Goal: Information Seeking & Learning: Learn about a topic

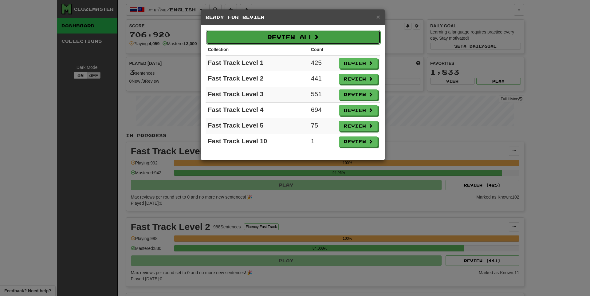
click at [285, 36] on button "Review All" at bounding box center [293, 37] width 175 height 14
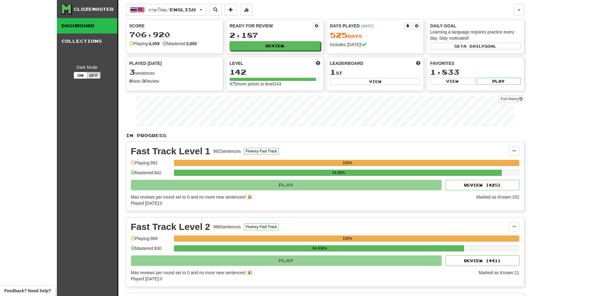
select select "**"
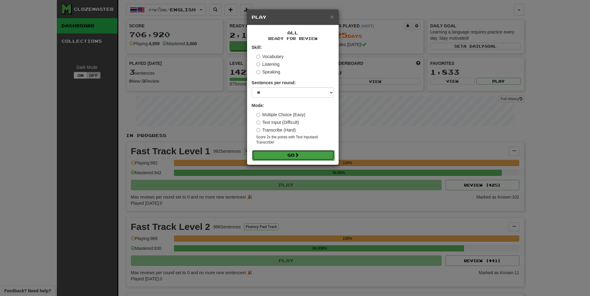
click at [287, 153] on button "Go" at bounding box center [293, 155] width 82 height 10
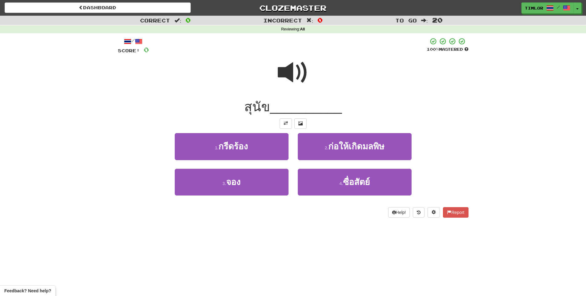
click at [296, 222] on div "/ Score: 0 100 % Mastered สุนัข __________ 1 . กรีดร้อง 2 . ก่อให้เกิดมลพิษ 3 .…" at bounding box center [293, 129] width 350 height 193
click at [299, 63] on span at bounding box center [293, 72] width 31 height 31
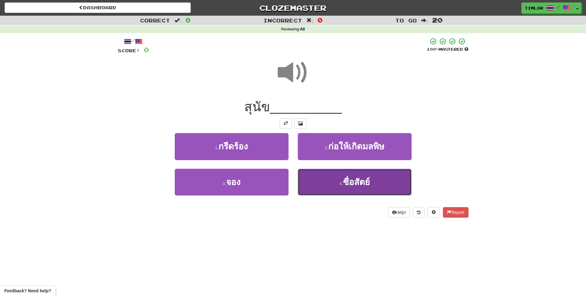
click at [341, 184] on small "4 ." at bounding box center [341, 183] width 4 height 5
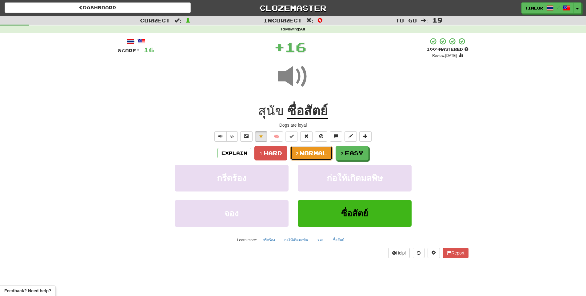
click at [291, 152] on button "2. Normal" at bounding box center [311, 153] width 42 height 14
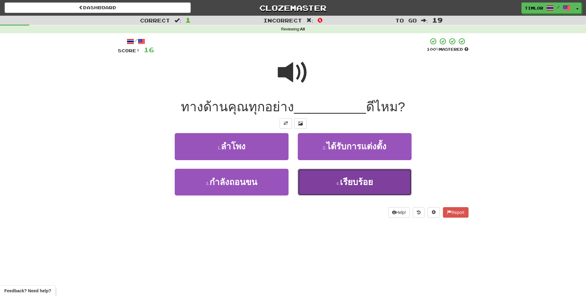
click at [336, 190] on button "4 . เรียบร้อย" at bounding box center [355, 182] width 114 height 27
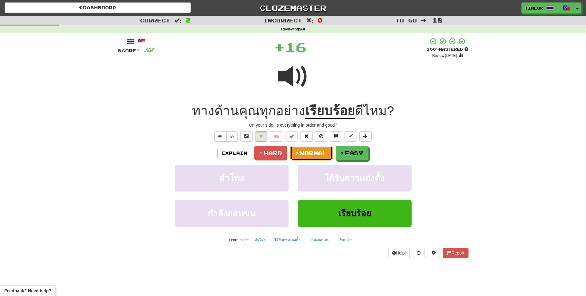
click at [319, 153] on span "Normal" at bounding box center [313, 153] width 28 height 7
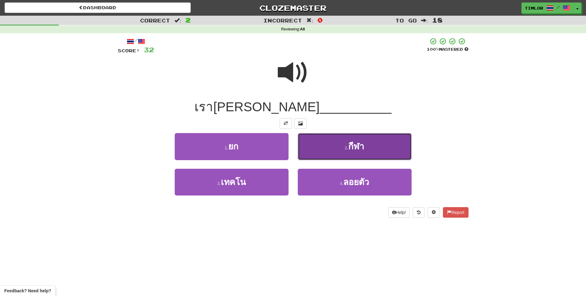
click at [369, 135] on button "2 . กีฬา" at bounding box center [355, 146] width 114 height 27
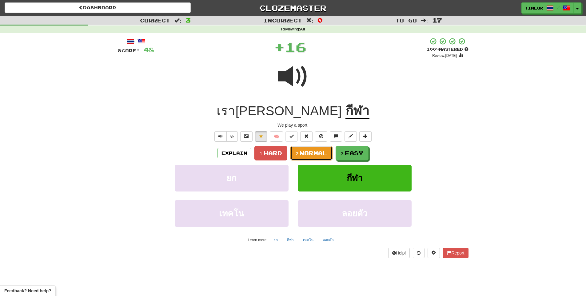
click at [300, 149] on button "2. Normal" at bounding box center [311, 153] width 42 height 14
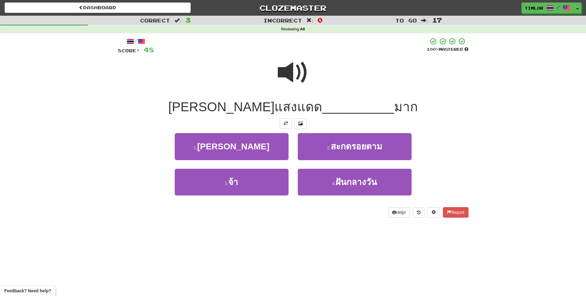
click at [306, 87] on span at bounding box center [293, 72] width 31 height 31
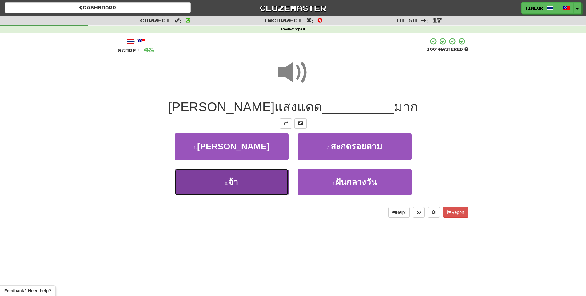
click at [270, 175] on button "3 . จ้า" at bounding box center [232, 182] width 114 height 27
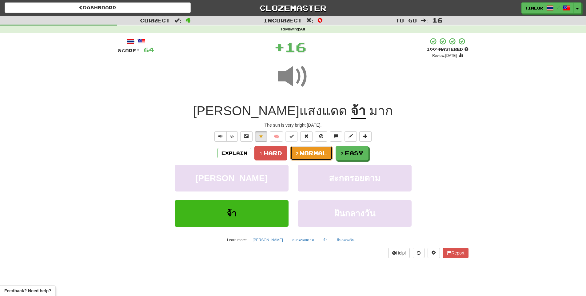
click at [300, 155] on span "Normal" at bounding box center [313, 153] width 28 height 7
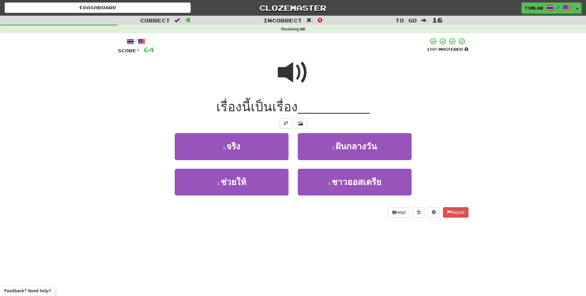
click at [303, 62] on span at bounding box center [293, 72] width 31 height 31
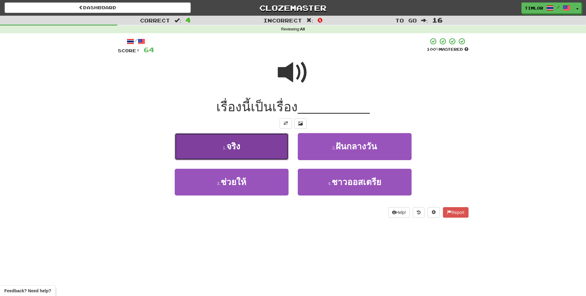
click at [278, 147] on button "1 . จริง" at bounding box center [232, 146] width 114 height 27
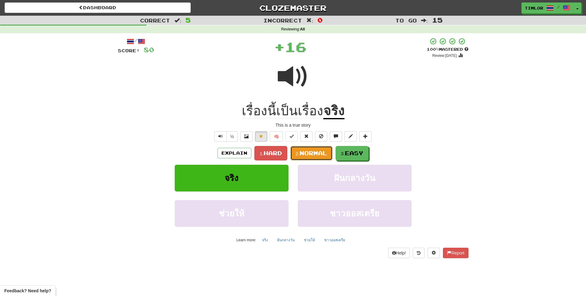
click at [307, 156] on span "Normal" at bounding box center [313, 153] width 28 height 7
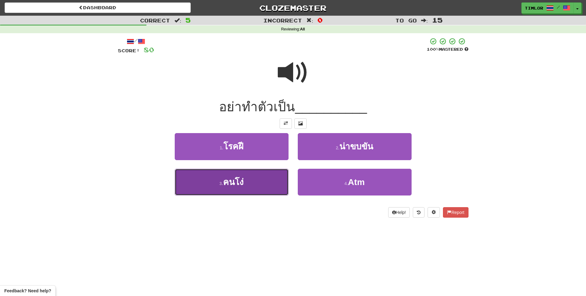
click at [266, 183] on button "3 . คนโง่" at bounding box center [232, 182] width 114 height 27
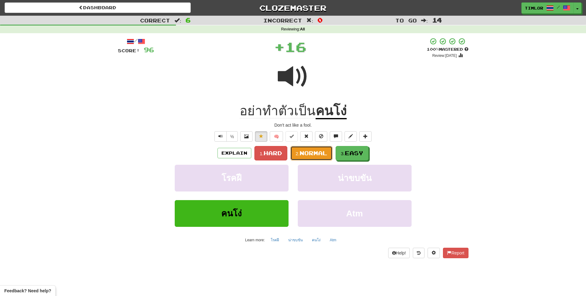
click at [315, 156] on span "Normal" at bounding box center [313, 153] width 28 height 7
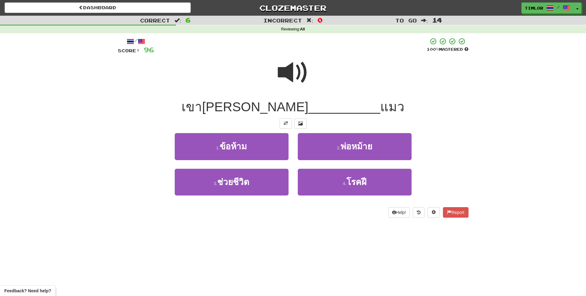
click at [315, 84] on div at bounding box center [293, 77] width 350 height 44
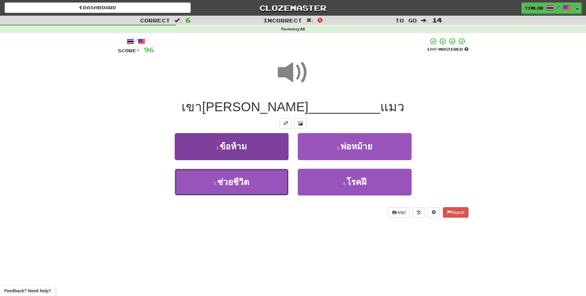
click at [219, 179] on span "ช่วยชีวิต" at bounding box center [233, 182] width 32 height 10
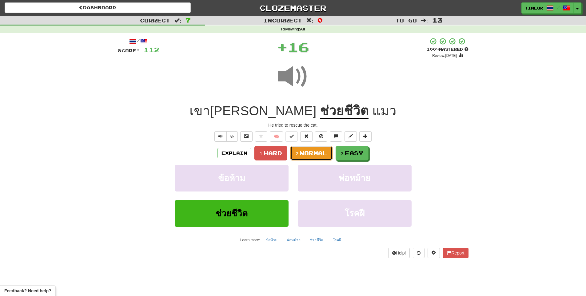
click at [307, 151] on span "Normal" at bounding box center [313, 153] width 28 height 7
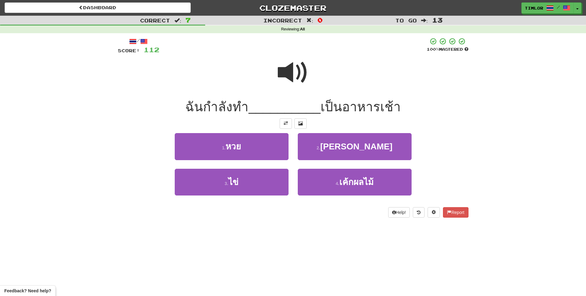
click at [296, 64] on span at bounding box center [293, 72] width 31 height 31
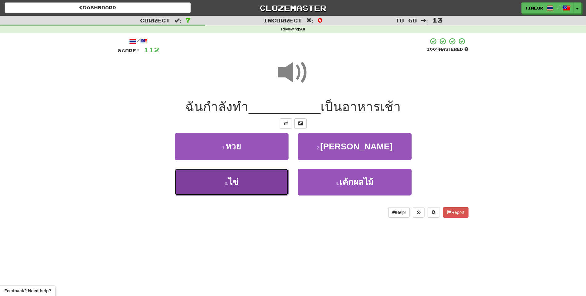
click at [203, 191] on button "3 . ไข่" at bounding box center [232, 182] width 114 height 27
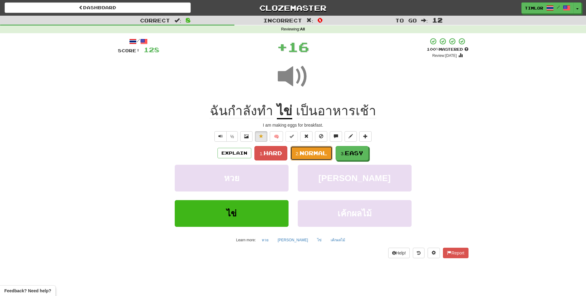
click at [301, 160] on button "2. Normal" at bounding box center [311, 153] width 42 height 14
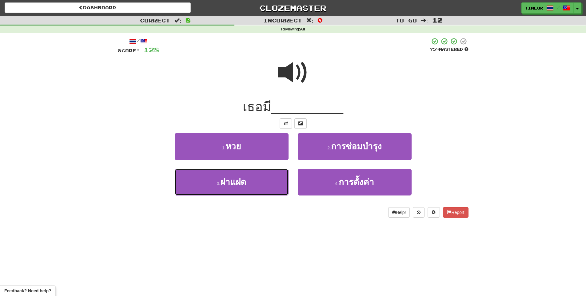
drag, startPoint x: 248, startPoint y: 179, endPoint x: 273, endPoint y: 163, distance: 29.6
click at [248, 178] on button "3 . ฝาแฝด" at bounding box center [232, 182] width 114 height 27
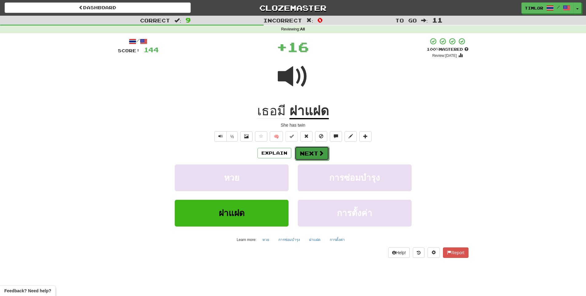
click at [317, 157] on button "Next" at bounding box center [311, 153] width 34 height 14
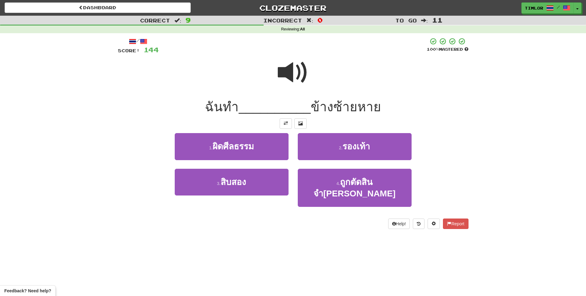
click at [302, 88] on span at bounding box center [293, 72] width 31 height 31
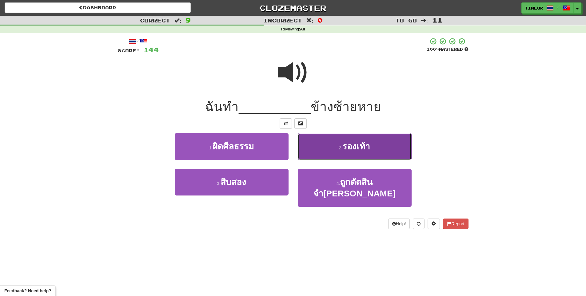
click at [323, 144] on button "2 . รองเท้า" at bounding box center [355, 146] width 114 height 27
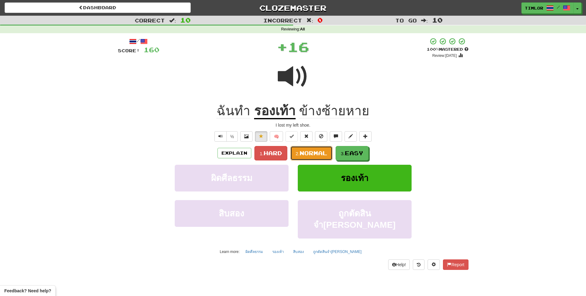
click at [310, 151] on span "Normal" at bounding box center [313, 153] width 28 height 7
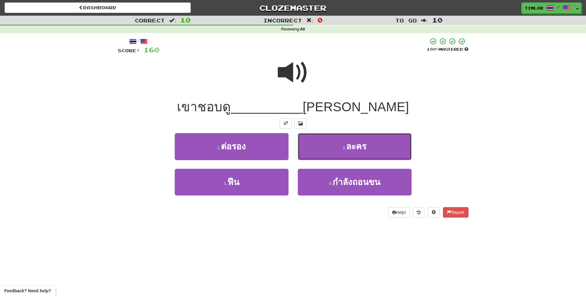
click at [311, 149] on button "2 . ละคร" at bounding box center [355, 146] width 114 height 27
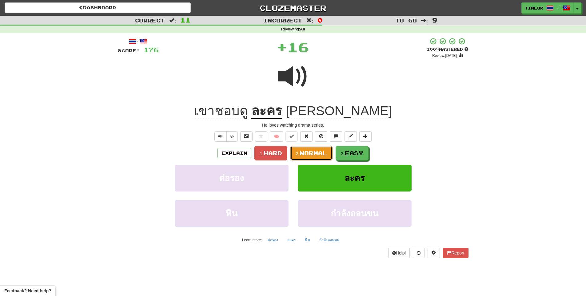
drag, startPoint x: 312, startPoint y: 153, endPoint x: 314, endPoint y: 150, distance: 3.6
click at [312, 152] on span "Normal" at bounding box center [313, 153] width 28 height 7
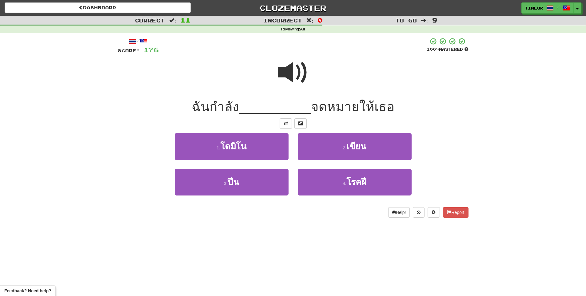
click at [283, 70] on span at bounding box center [293, 72] width 31 height 31
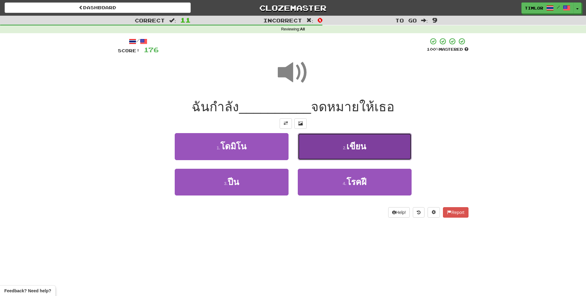
click at [314, 147] on button "2 . เขียน" at bounding box center [355, 146] width 114 height 27
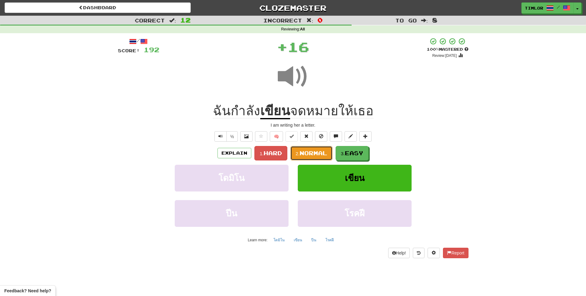
click at [317, 153] on span "Normal" at bounding box center [313, 153] width 28 height 7
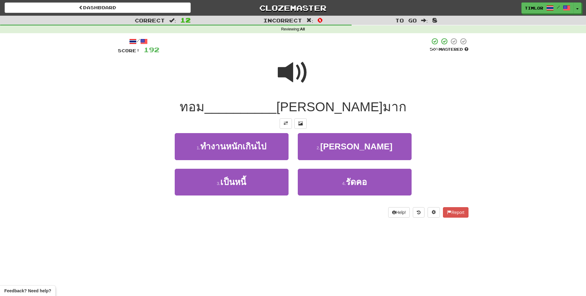
click at [291, 81] on span at bounding box center [293, 72] width 31 height 31
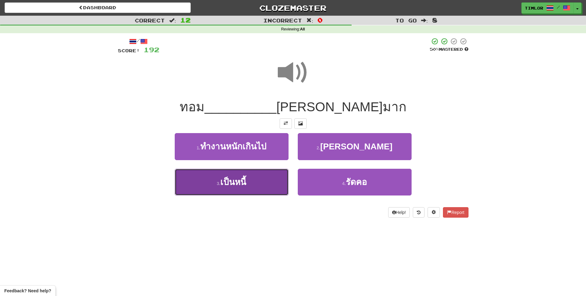
click at [264, 183] on button "3 . เป็นหนี้" at bounding box center [232, 182] width 114 height 27
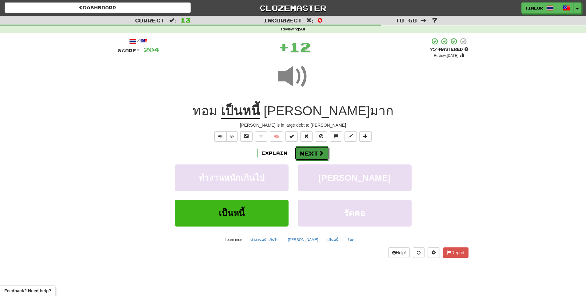
click at [306, 158] on button "Next" at bounding box center [311, 153] width 34 height 14
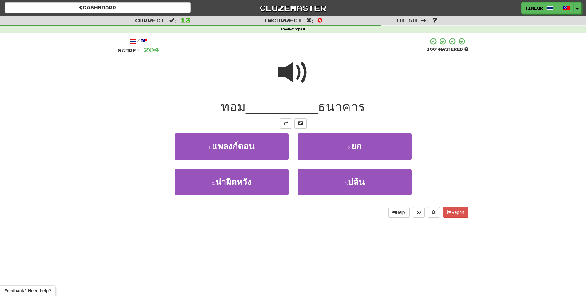
click at [289, 74] on span at bounding box center [293, 72] width 31 height 31
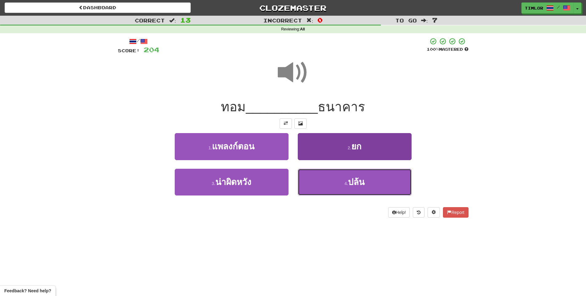
click at [309, 177] on button "4 . ปล้น" at bounding box center [355, 182] width 114 height 27
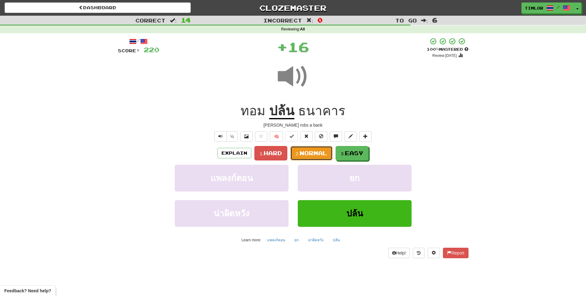
click at [307, 151] on span "Normal" at bounding box center [313, 153] width 28 height 7
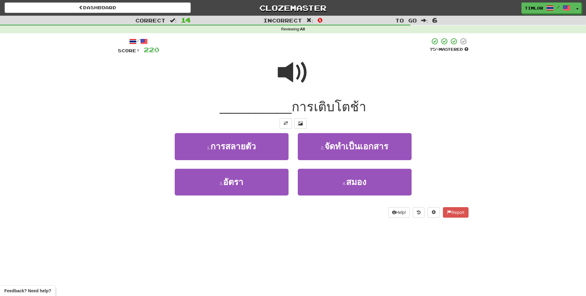
click at [306, 66] on span at bounding box center [293, 72] width 31 height 31
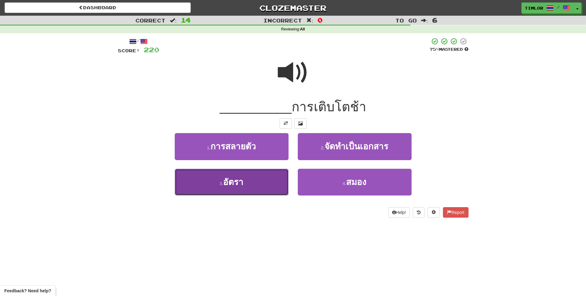
click at [218, 183] on button "3 . อัตรา" at bounding box center [232, 182] width 114 height 27
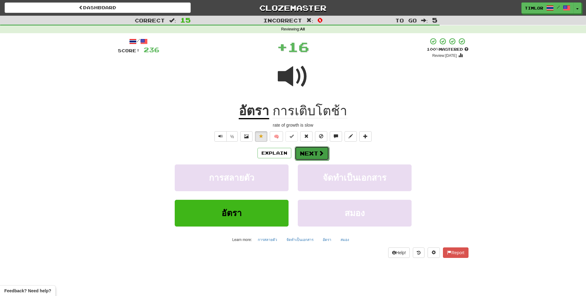
click at [304, 158] on button "Next" at bounding box center [311, 153] width 34 height 14
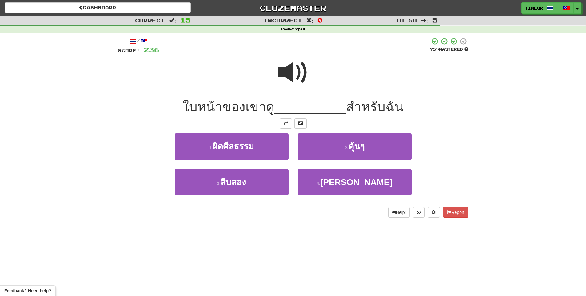
click at [285, 81] on span at bounding box center [293, 72] width 31 height 31
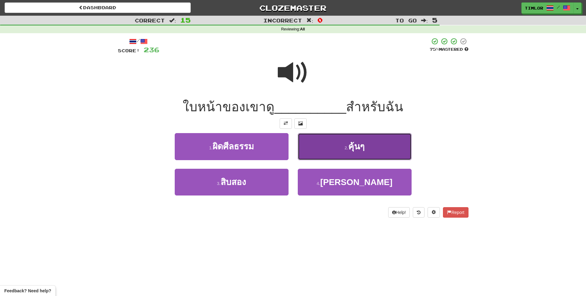
click at [317, 157] on button "2 . คุ้นๆ" at bounding box center [355, 146] width 114 height 27
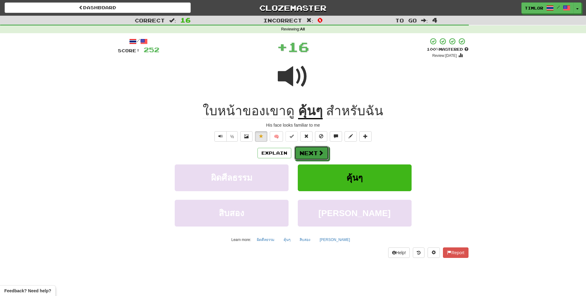
click at [317, 157] on button "Next" at bounding box center [311, 153] width 34 height 14
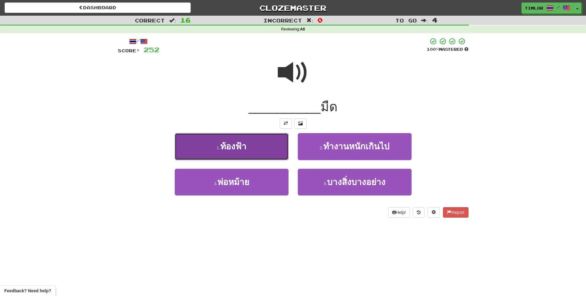
click at [272, 156] on button "1 . ท้องฟ้า" at bounding box center [232, 146] width 114 height 27
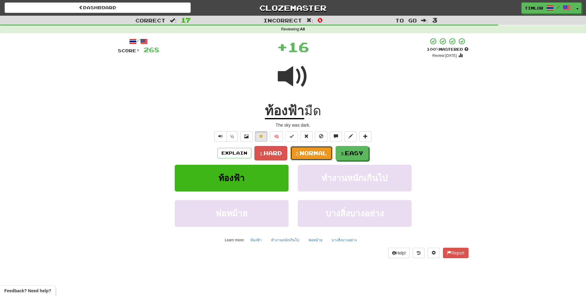
click at [303, 155] on span "Normal" at bounding box center [313, 153] width 28 height 7
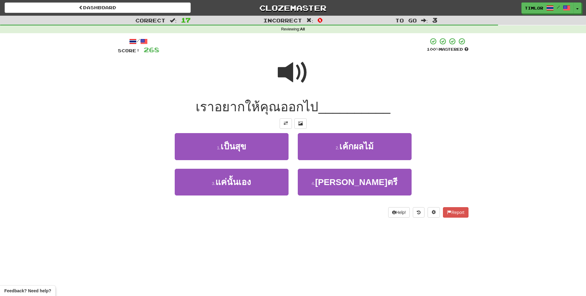
click at [296, 76] on span at bounding box center [293, 72] width 31 height 31
click at [279, 73] on span at bounding box center [293, 72] width 31 height 31
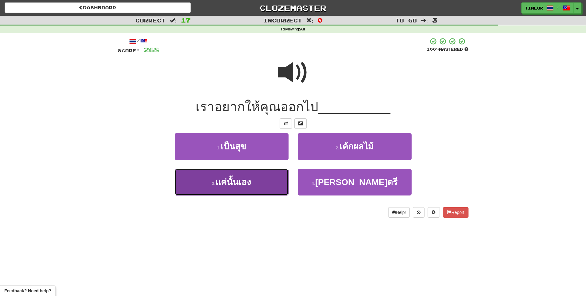
click at [257, 173] on button "3 . แค่นั้นเอง" at bounding box center [232, 182] width 114 height 27
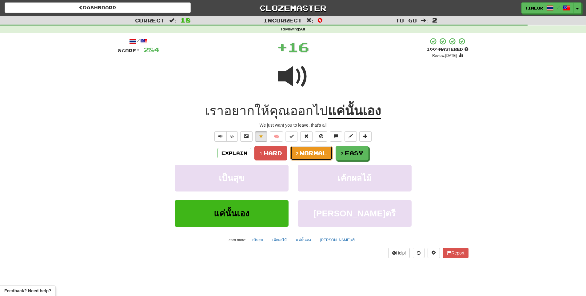
click at [315, 149] on button "2. Normal" at bounding box center [311, 153] width 42 height 14
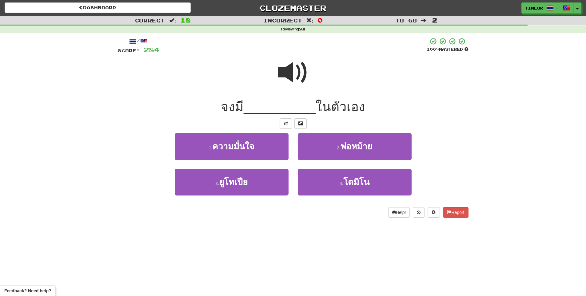
click at [309, 71] on div at bounding box center [293, 77] width 350 height 44
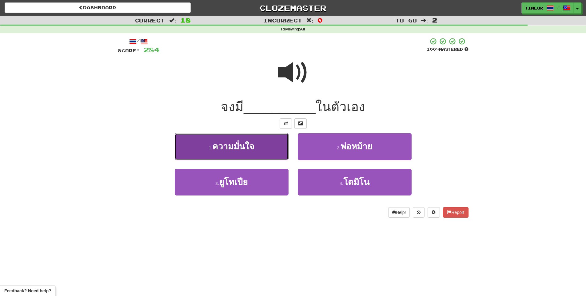
click at [214, 149] on span "ความมั่นใจ" at bounding box center [233, 147] width 42 height 10
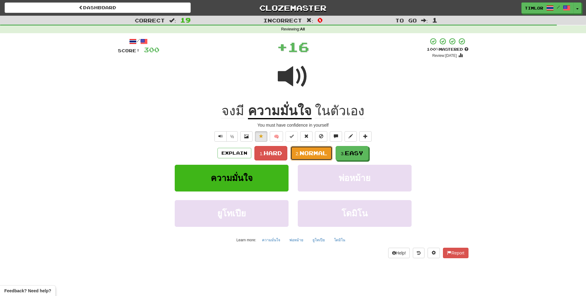
click at [319, 152] on span "Normal" at bounding box center [313, 153] width 28 height 7
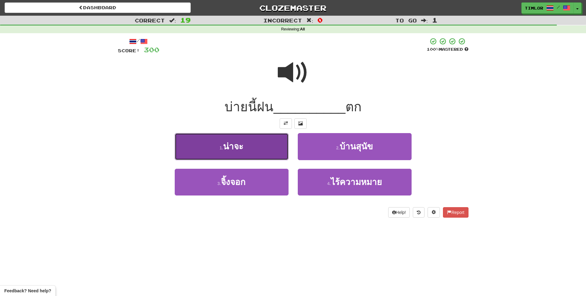
click at [277, 153] on button "1 . น่าจะ" at bounding box center [232, 146] width 114 height 27
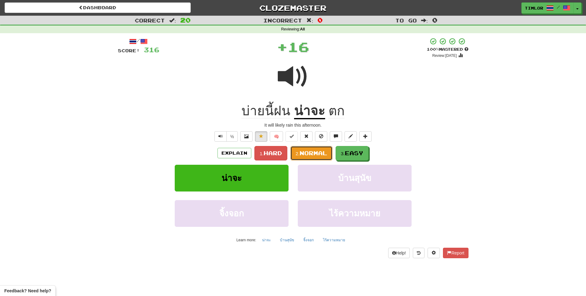
click at [321, 152] on span "Normal" at bounding box center [313, 153] width 28 height 7
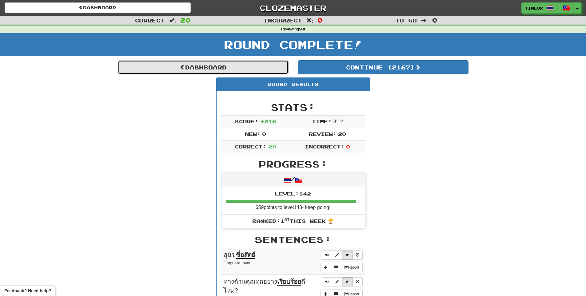
click at [253, 72] on link "Dashboard" at bounding box center [203, 67] width 171 height 14
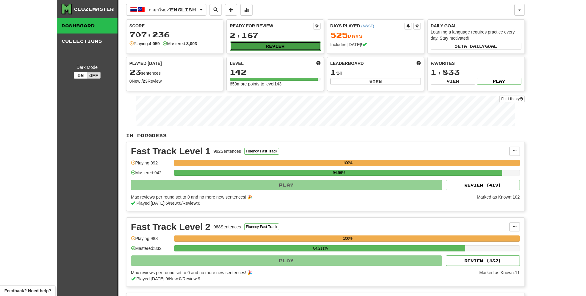
click at [263, 42] on button "Review" at bounding box center [275, 45] width 91 height 9
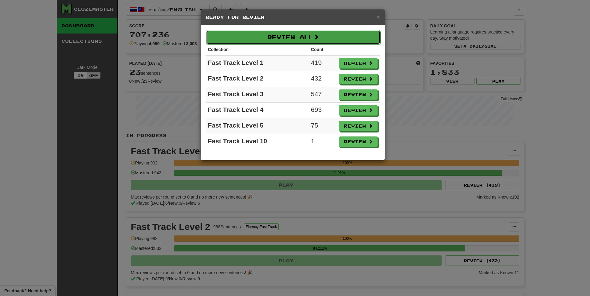
click at [277, 32] on button "Review All" at bounding box center [293, 37] width 175 height 14
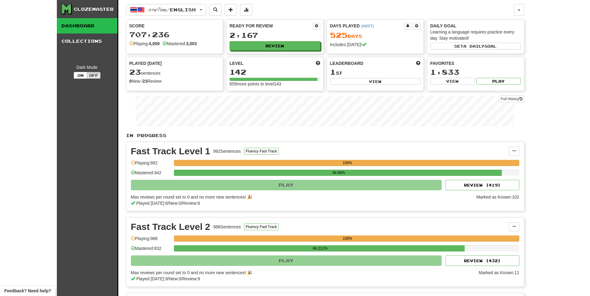
select select "**"
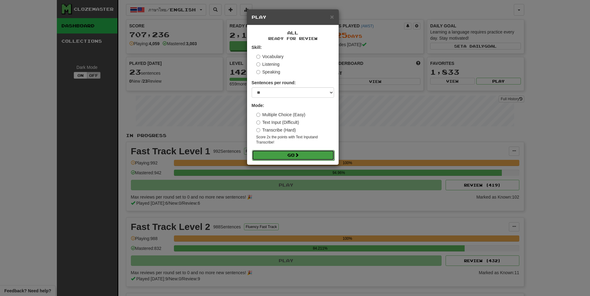
click at [276, 153] on button "Go" at bounding box center [293, 155] width 82 height 10
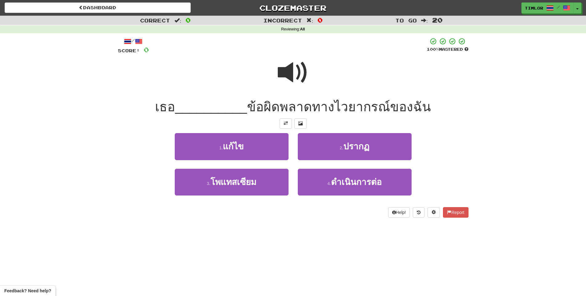
click at [273, 84] on div at bounding box center [293, 77] width 350 height 44
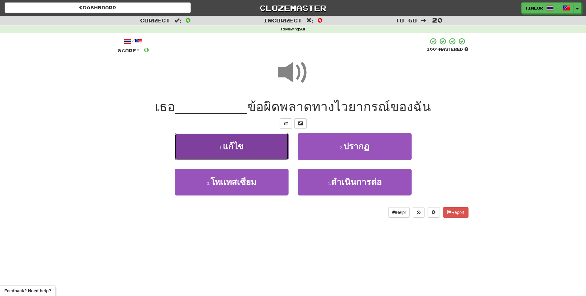
click at [250, 147] on button "1 . แก้ไข" at bounding box center [232, 146] width 114 height 27
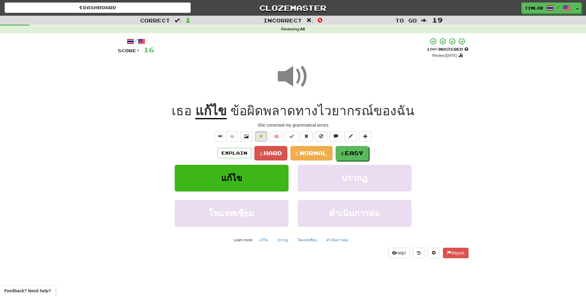
click at [312, 162] on div "Explain 1. Hard 2. Normal 3. Easy แก้ไข ปรากฏ โพแทสเซียม ดำเนินการต่อ Learn mor…" at bounding box center [293, 195] width 350 height 99
click at [309, 154] on span "Normal" at bounding box center [313, 153] width 28 height 7
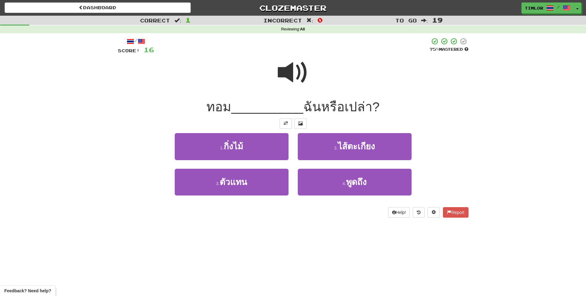
drag, startPoint x: 278, startPoint y: 68, endPoint x: 290, endPoint y: 71, distance: 12.4
click at [278, 69] on span at bounding box center [293, 72] width 31 height 31
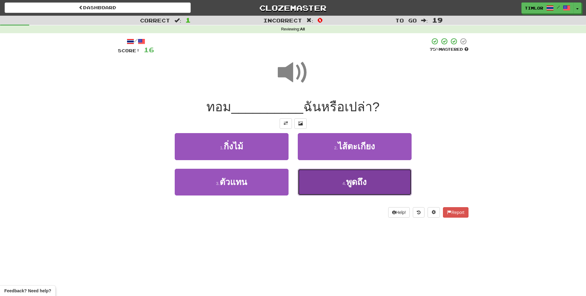
click at [317, 178] on button "4 . พูดถึง" at bounding box center [355, 182] width 114 height 27
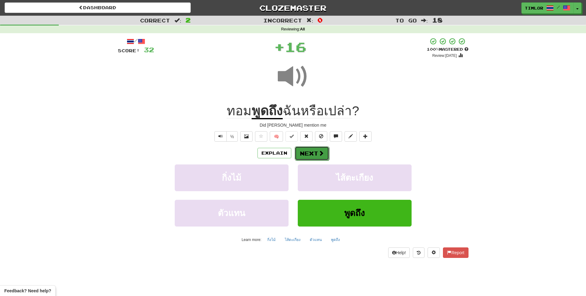
click at [304, 152] on button "Next" at bounding box center [311, 153] width 34 height 14
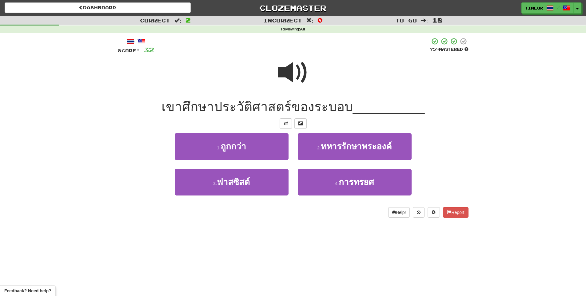
click at [296, 81] on span at bounding box center [293, 72] width 31 height 31
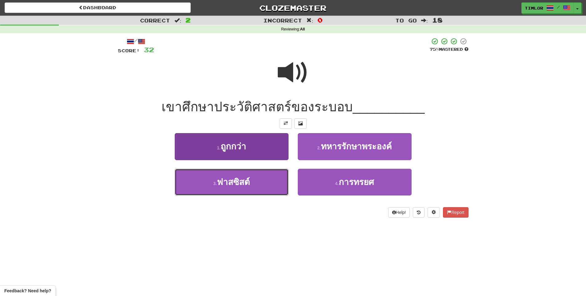
drag, startPoint x: 258, startPoint y: 176, endPoint x: 262, endPoint y: 169, distance: 8.9
click at [257, 176] on button "3 . ฟาสซิสต์" at bounding box center [232, 182] width 114 height 27
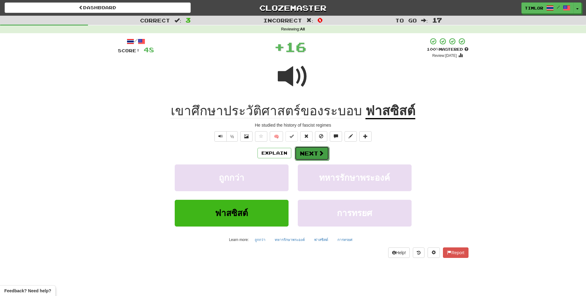
click at [301, 152] on button "Next" at bounding box center [311, 153] width 34 height 14
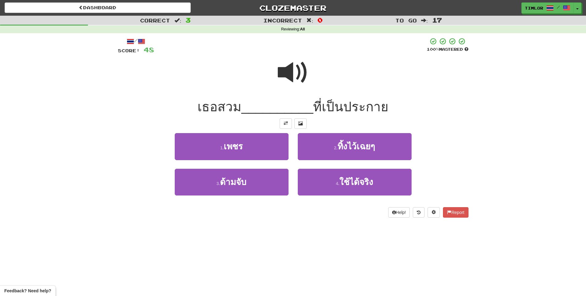
click at [275, 79] on div at bounding box center [293, 77] width 350 height 44
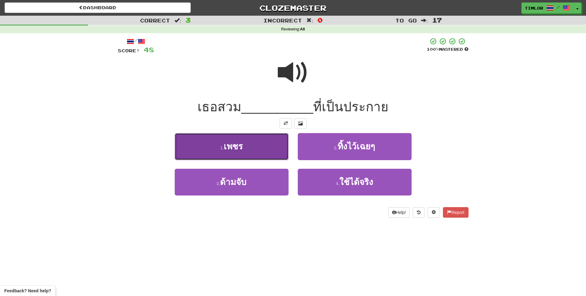
click at [246, 148] on button "1 . เพชร" at bounding box center [232, 146] width 114 height 27
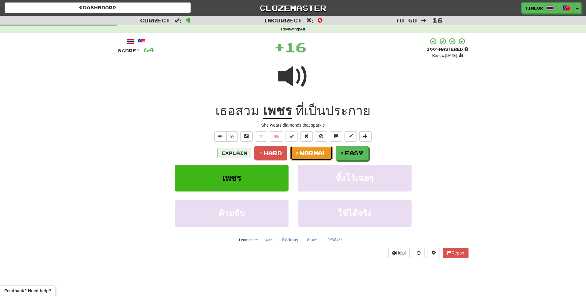
drag, startPoint x: 317, startPoint y: 147, endPoint x: 229, endPoint y: 153, distance: 88.4
click at [229, 153] on div "Explain 1. Hard 2. Normal 3. Easy" at bounding box center [293, 153] width 350 height 14
click at [229, 153] on button "Explain" at bounding box center [234, 153] width 34 height 10
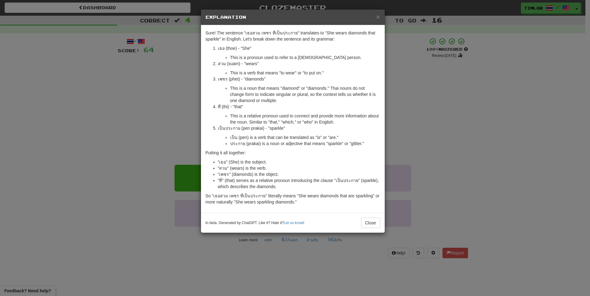
click at [182, 139] on div "× Explanation Sure! The sentence "เธอสวม เพชร ที่เป็นประกาย" translates to "She…" at bounding box center [295, 148] width 590 height 296
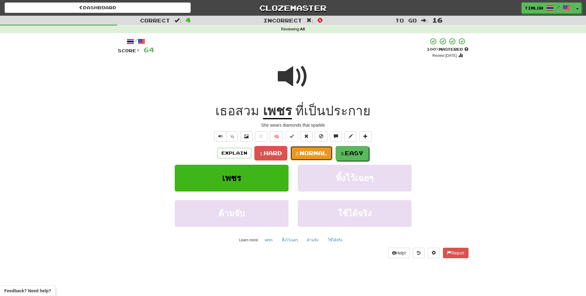
click at [297, 156] on small "2." at bounding box center [297, 153] width 4 height 5
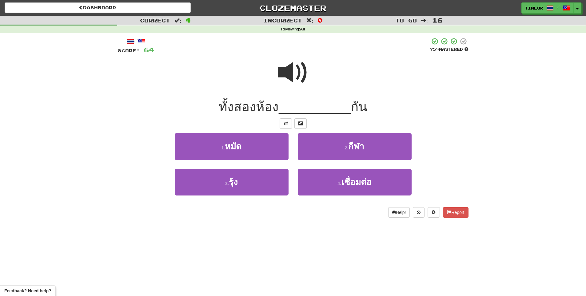
click at [290, 85] on span at bounding box center [293, 72] width 31 height 31
drag, startPoint x: 350, startPoint y: 188, endPoint x: 348, endPoint y: 195, distance: 7.8
click at [347, 194] on button "4 . เชื่อมต่อ" at bounding box center [355, 182] width 114 height 27
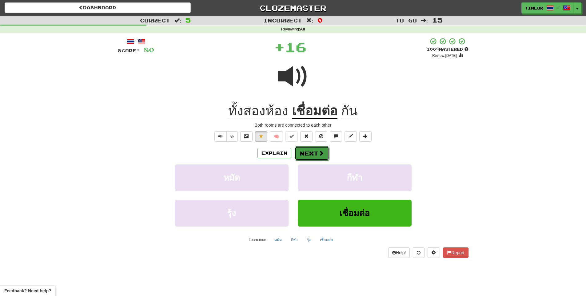
click at [302, 150] on button "Next" at bounding box center [311, 153] width 34 height 14
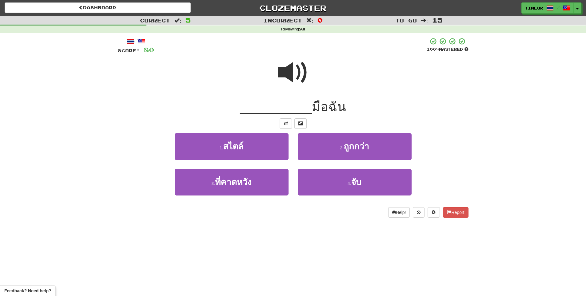
click at [293, 88] on span at bounding box center [293, 72] width 31 height 31
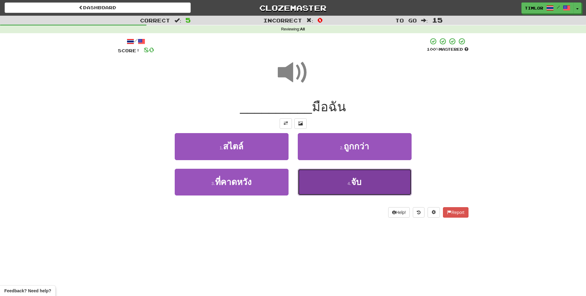
click at [339, 180] on button "4 . จับ" at bounding box center [355, 182] width 114 height 27
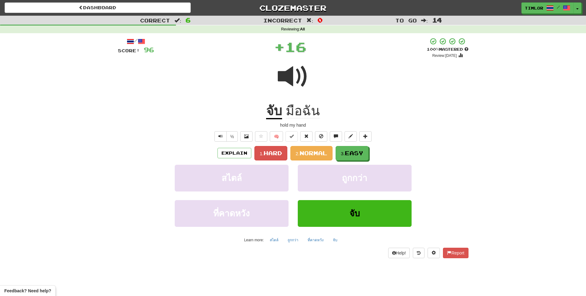
click at [328, 160] on div "Explain 1. Hard 2. Normal 3. Easy สไตล์ ถูกกว่า ที่คาดหวัง จับ Learn more: สไตล…" at bounding box center [293, 195] width 350 height 99
click at [328, 160] on button "2. Normal" at bounding box center [311, 153] width 42 height 14
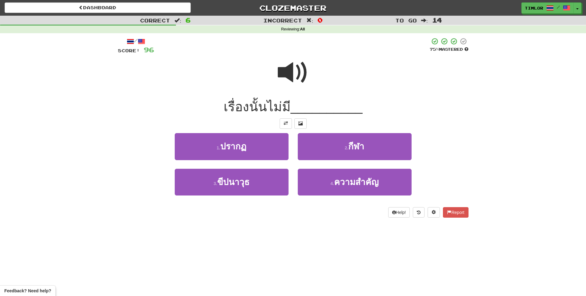
click at [256, 82] on div at bounding box center [293, 77] width 350 height 44
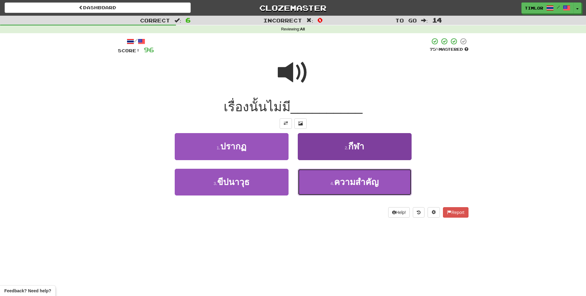
drag, startPoint x: 328, startPoint y: 193, endPoint x: 327, endPoint y: 187, distance: 5.6
click at [328, 192] on button "4 . ความสำคัญ" at bounding box center [355, 182] width 114 height 27
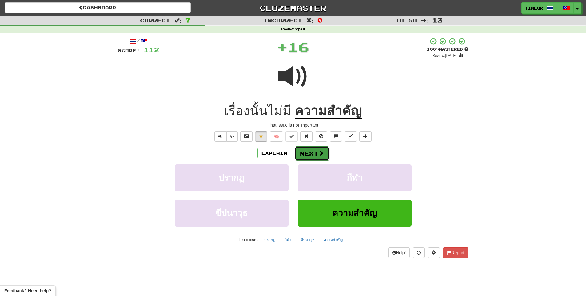
click at [316, 148] on button "Next" at bounding box center [311, 153] width 34 height 14
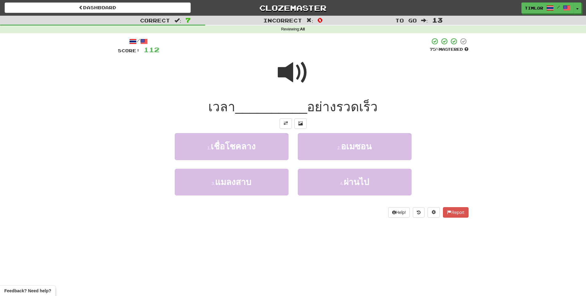
click at [307, 80] on span at bounding box center [293, 72] width 31 height 31
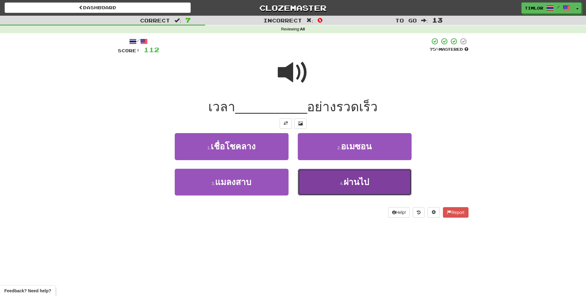
click at [329, 182] on button "4 . ผ่านไป" at bounding box center [355, 182] width 114 height 27
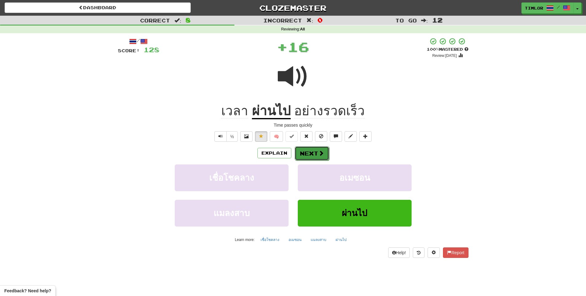
click at [315, 157] on button "Next" at bounding box center [311, 153] width 34 height 14
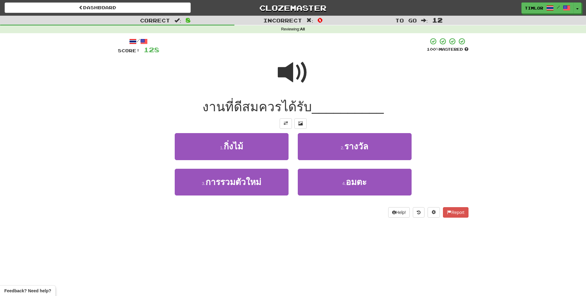
click at [285, 61] on span at bounding box center [293, 72] width 31 height 31
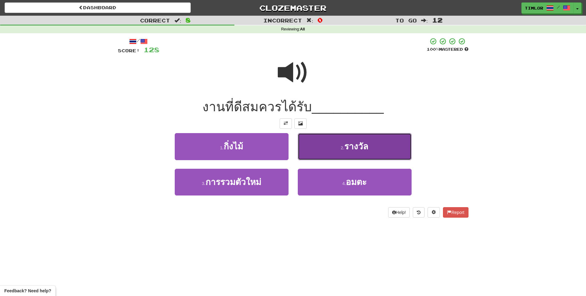
click at [320, 147] on button "2 . รางวัล" at bounding box center [355, 146] width 114 height 27
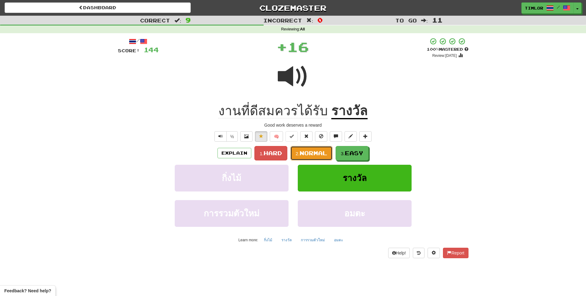
click at [309, 155] on span "Normal" at bounding box center [313, 153] width 28 height 7
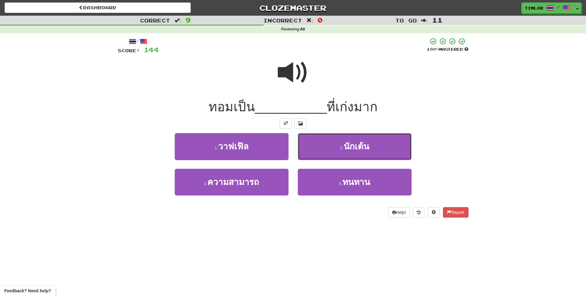
click at [315, 146] on button "2 . นักเต้น" at bounding box center [355, 146] width 114 height 27
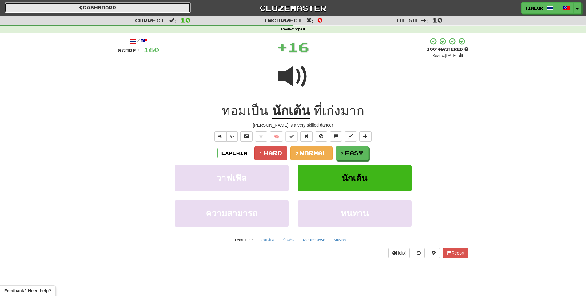
click at [150, 10] on link "Dashboard" at bounding box center [98, 7] width 186 height 10
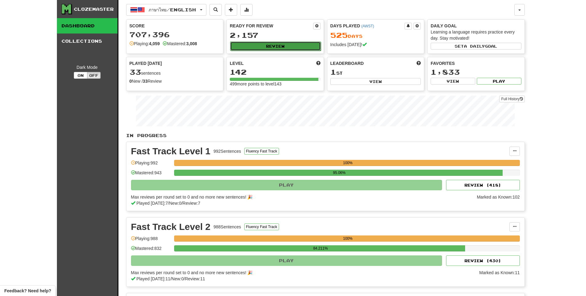
click at [295, 49] on button "Review" at bounding box center [275, 45] width 91 height 9
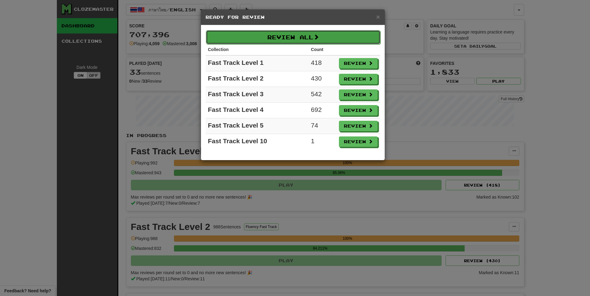
click at [293, 37] on button "Review All" at bounding box center [293, 37] width 175 height 14
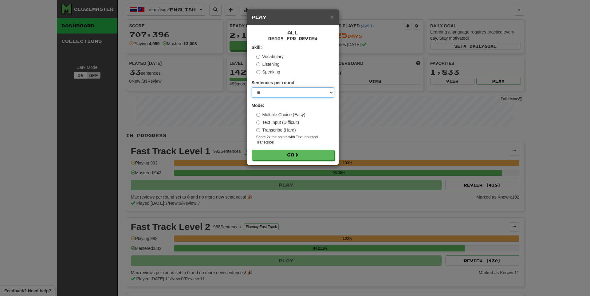
click at [273, 90] on select "* ** ** ** ** ** *** ********" at bounding box center [293, 92] width 82 height 10
select select "**"
click at [252, 87] on select "* ** ** ** ** ** *** ********" at bounding box center [293, 92] width 82 height 10
click at [290, 154] on button "Go" at bounding box center [293, 155] width 82 height 10
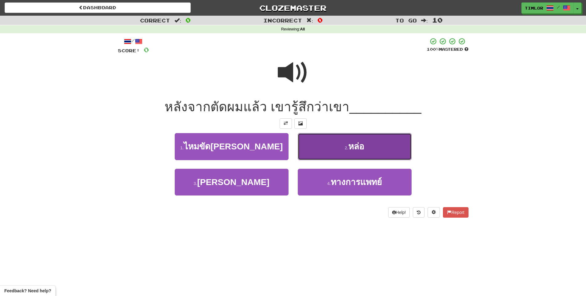
click at [341, 138] on button "2 . หล่อ" at bounding box center [355, 146] width 114 height 27
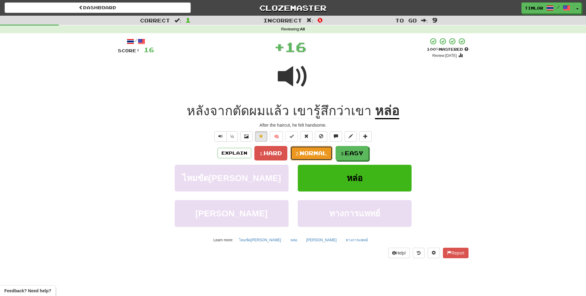
click at [325, 154] on span "Normal" at bounding box center [313, 153] width 28 height 7
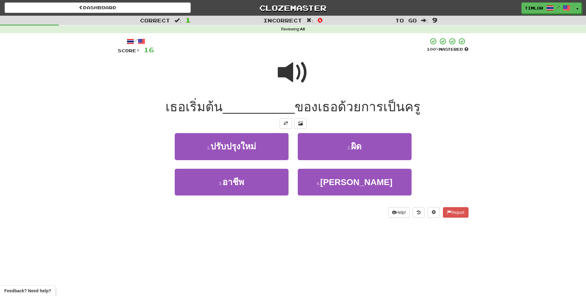
click at [305, 58] on span at bounding box center [293, 72] width 31 height 31
click at [302, 72] on span at bounding box center [293, 72] width 31 height 31
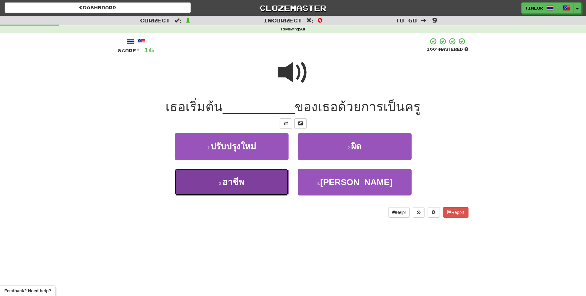
click at [273, 188] on button "3 . อาชีพ" at bounding box center [232, 182] width 114 height 27
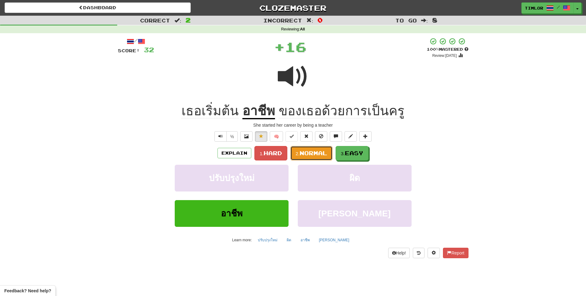
click at [306, 150] on span "Normal" at bounding box center [313, 153] width 28 height 7
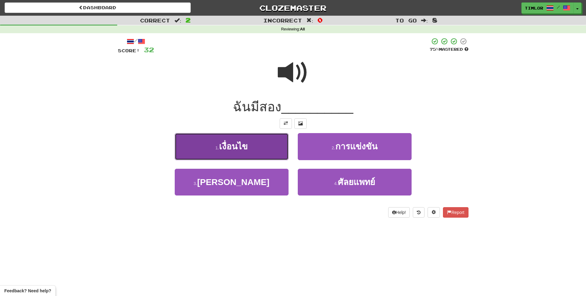
click at [278, 148] on button "1 . เงื่อนไข" at bounding box center [232, 146] width 114 height 27
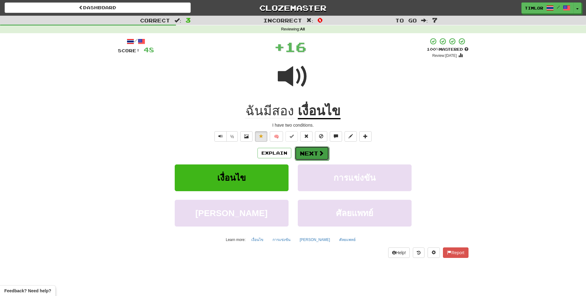
click at [305, 151] on button "Next" at bounding box center [311, 153] width 34 height 14
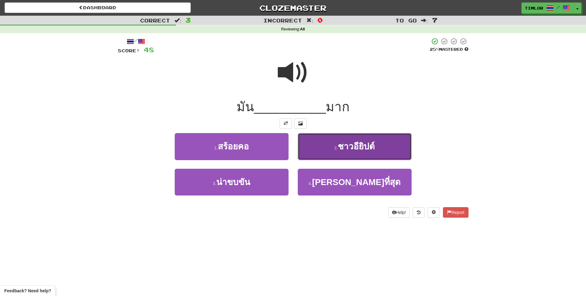
click at [307, 148] on button "2 . ชาวอียิปต์" at bounding box center [355, 146] width 114 height 27
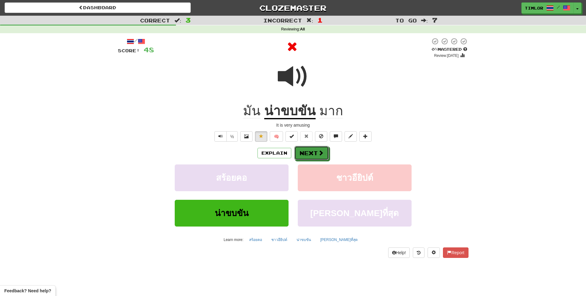
click at [307, 148] on button "Next" at bounding box center [311, 153] width 34 height 14
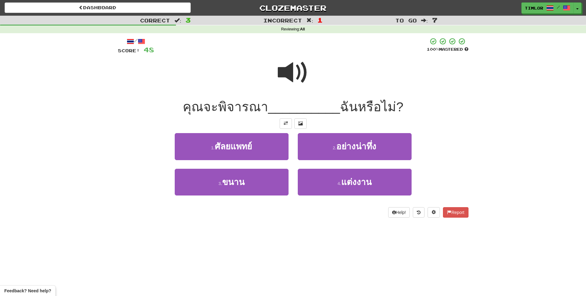
click at [284, 81] on span at bounding box center [293, 72] width 31 height 31
click at [285, 78] on span at bounding box center [293, 72] width 31 height 31
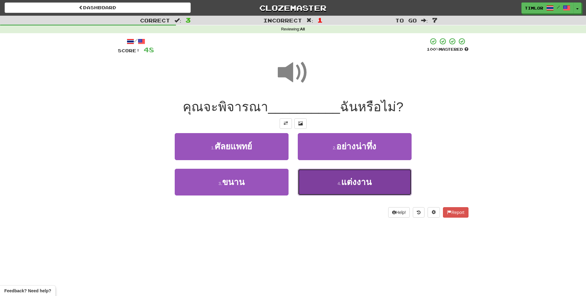
click at [328, 191] on button "4 . แต่งงาน" at bounding box center [355, 182] width 114 height 27
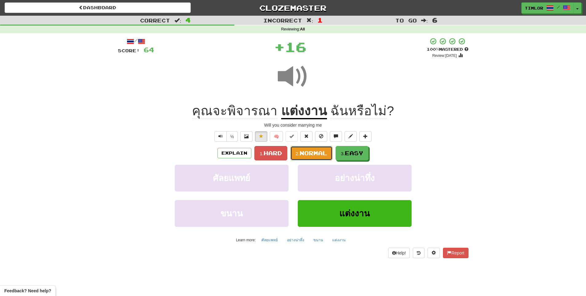
click at [308, 152] on span "Normal" at bounding box center [313, 153] width 28 height 7
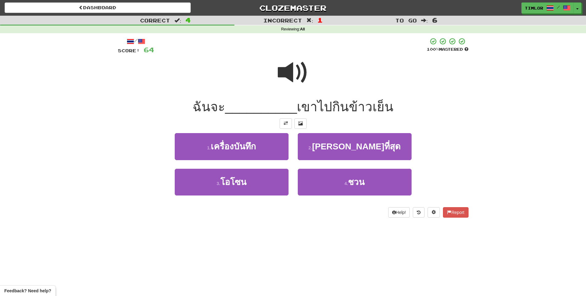
click at [305, 73] on span at bounding box center [293, 72] width 31 height 31
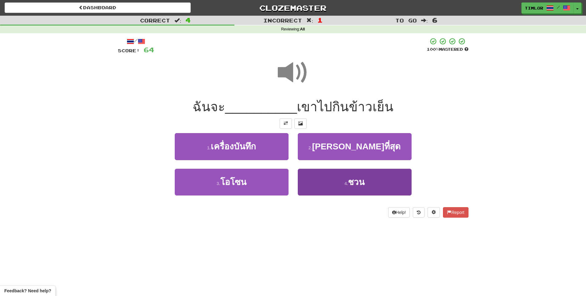
drag, startPoint x: 349, startPoint y: 195, endPoint x: 347, endPoint y: 189, distance: 5.7
click at [348, 192] on div "4 . ชวน" at bounding box center [354, 186] width 123 height 35
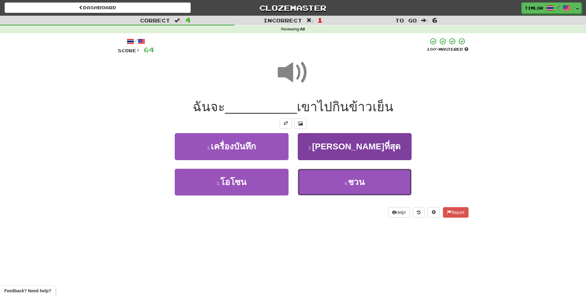
click at [341, 180] on button "4 . ชวน" at bounding box center [355, 182] width 114 height 27
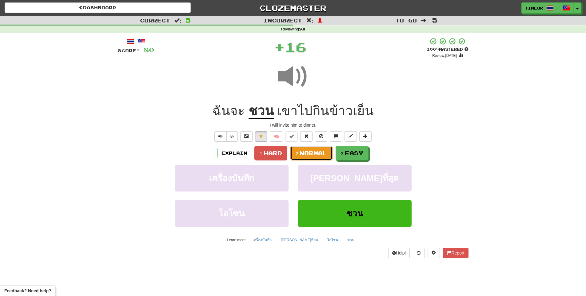
click at [311, 150] on span "Normal" at bounding box center [313, 153] width 28 height 7
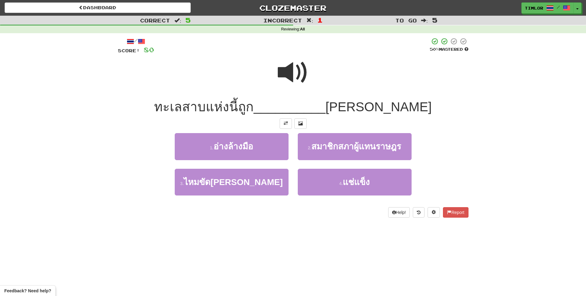
click at [295, 71] on span at bounding box center [293, 72] width 31 height 31
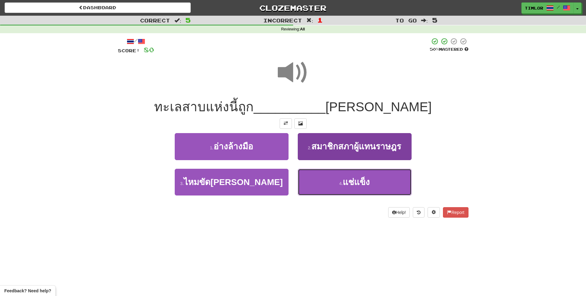
drag, startPoint x: 345, startPoint y: 176, endPoint x: 345, endPoint y: 164, distance: 11.7
click at [344, 176] on button "4 . แช่แข็ง" at bounding box center [355, 182] width 114 height 27
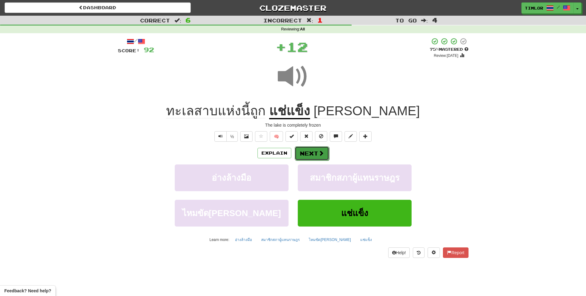
click at [307, 156] on button "Next" at bounding box center [311, 153] width 34 height 14
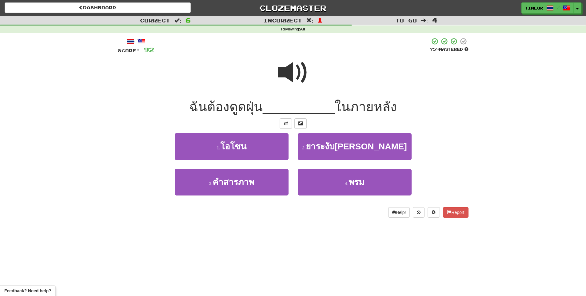
click at [310, 75] on div at bounding box center [293, 77] width 350 height 44
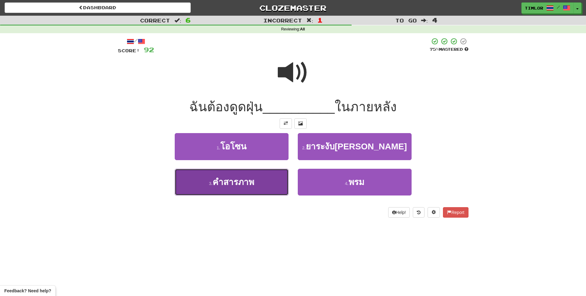
click at [267, 184] on button "3 . คำสารภาพ" at bounding box center [232, 182] width 114 height 27
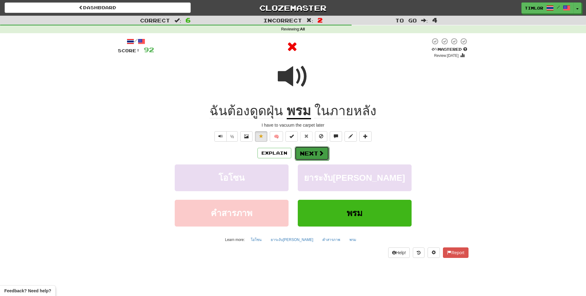
click at [313, 158] on button "Next" at bounding box center [311, 153] width 34 height 14
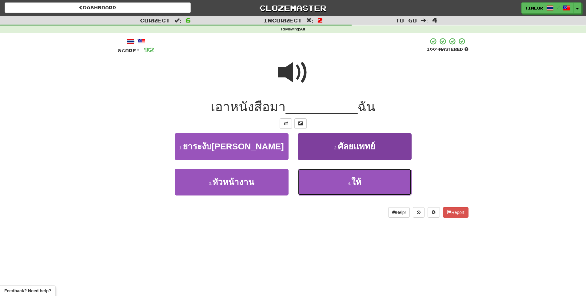
click at [311, 191] on button "4 . ให้" at bounding box center [355, 182] width 114 height 27
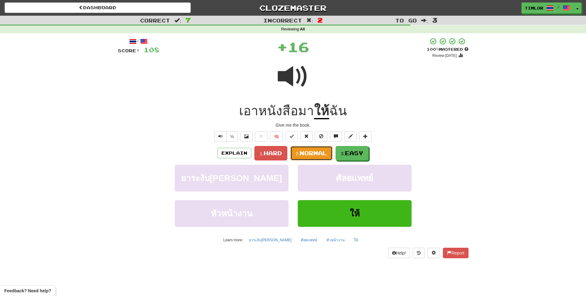
click at [309, 152] on span "Normal" at bounding box center [313, 153] width 28 height 7
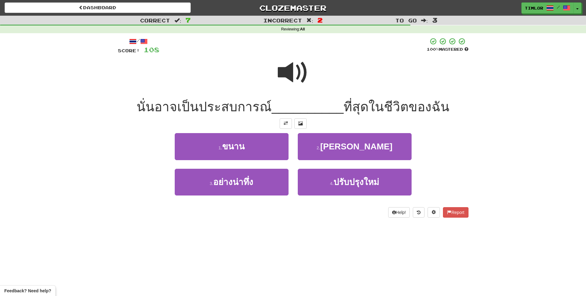
click at [286, 81] on span at bounding box center [293, 72] width 31 height 31
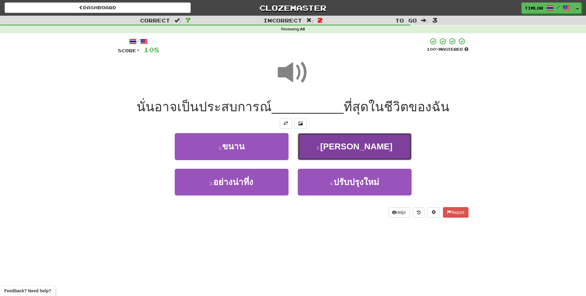
click at [333, 139] on button "2 . เจ็บปวด" at bounding box center [355, 146] width 114 height 27
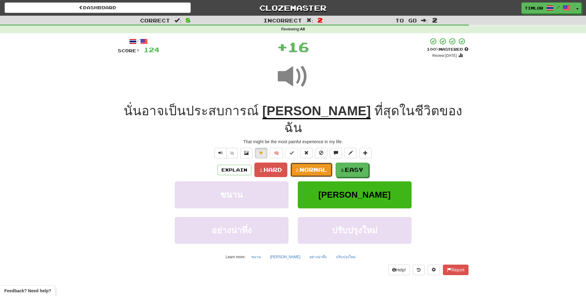
click at [298, 168] on small "2." at bounding box center [297, 170] width 4 height 5
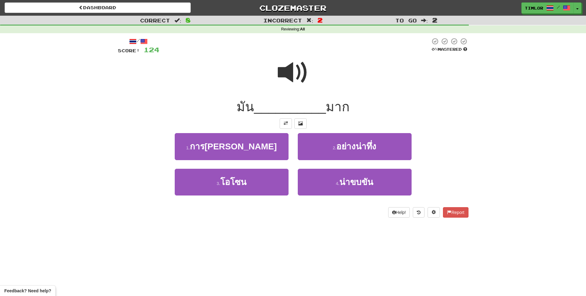
click at [293, 65] on span at bounding box center [293, 72] width 31 height 31
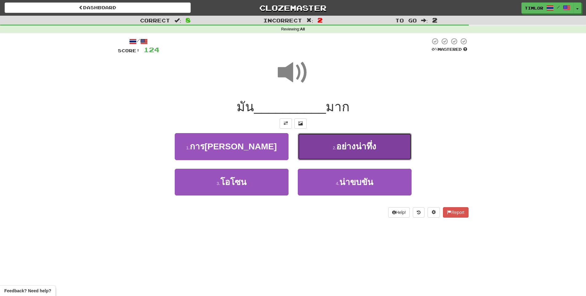
click at [323, 156] on button "2 . อย่างน่าทึ่ง" at bounding box center [355, 146] width 114 height 27
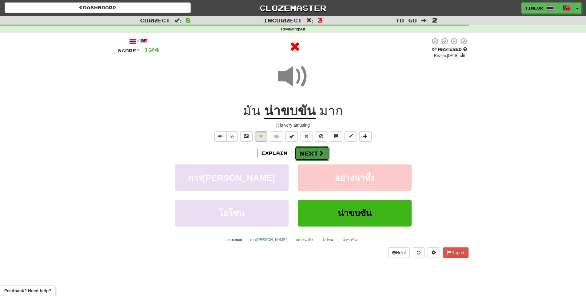
click at [312, 152] on button "Next" at bounding box center [311, 153] width 34 height 14
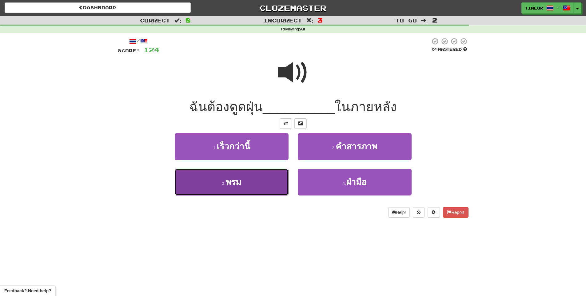
click at [270, 188] on button "3 . พรม" at bounding box center [232, 182] width 114 height 27
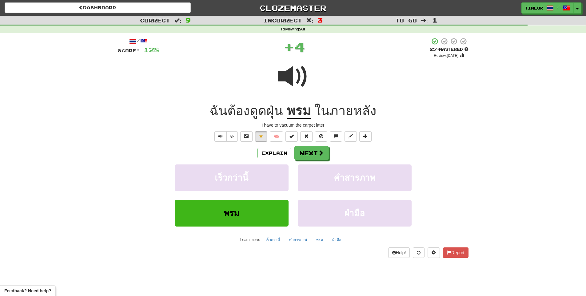
click at [298, 115] on u "พรม" at bounding box center [298, 112] width 24 height 16
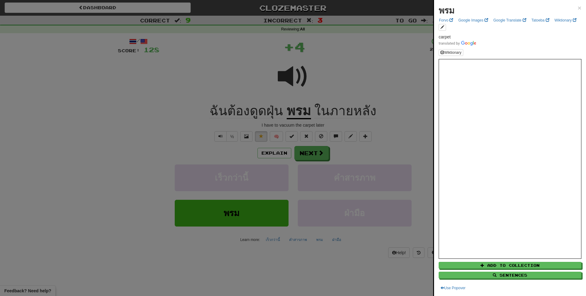
click at [385, 136] on div at bounding box center [293, 148] width 586 height 296
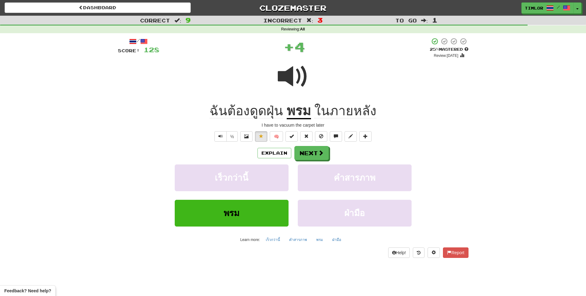
click at [313, 145] on div "/ Score: 128 + 4 25 % Mastered Review: 2025-08-21 ฉันต้องดูดฝุ่น พรม ในภายหลัง …" at bounding box center [293, 147] width 350 height 220
click at [310, 152] on div "/ Score: 128 + 4 25 % Mastered Review: 2025-08-21 ฉันต้องดูดฝุ่น พรม ในภายหลัง …" at bounding box center [293, 147] width 350 height 220
click at [311, 151] on button "Next" at bounding box center [311, 153] width 34 height 14
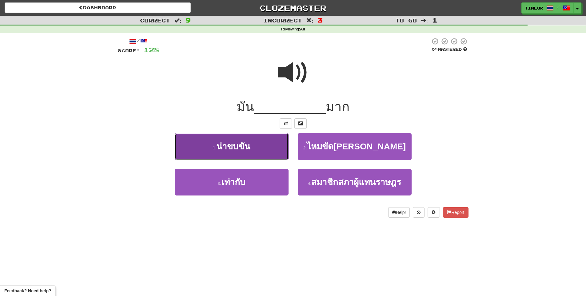
click at [278, 155] on button "1 . น่าขบขัน" at bounding box center [232, 146] width 114 height 27
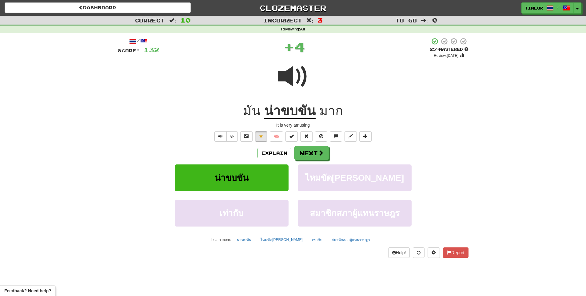
click at [301, 123] on div "It is very amusing" at bounding box center [293, 125] width 350 height 6
click at [305, 111] on u "น่าขบขัน" at bounding box center [289, 112] width 51 height 16
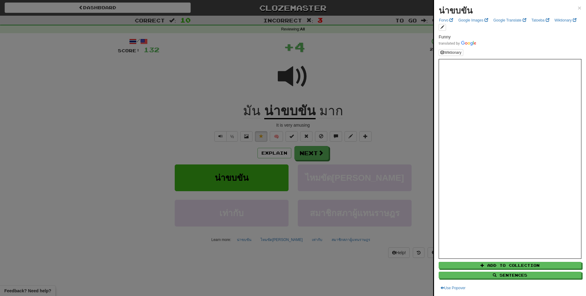
click at [383, 102] on div at bounding box center [293, 148] width 586 height 296
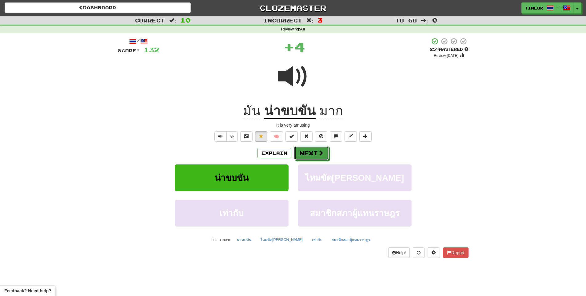
click at [304, 158] on button "Next" at bounding box center [311, 153] width 34 height 14
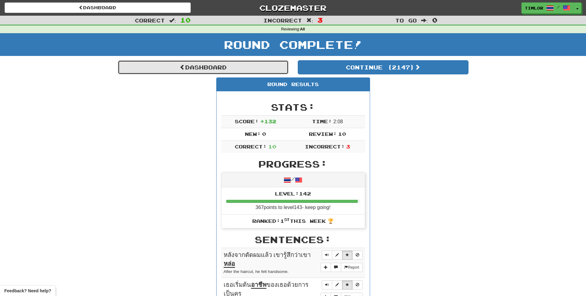
click at [227, 64] on link "Dashboard" at bounding box center [203, 67] width 171 height 14
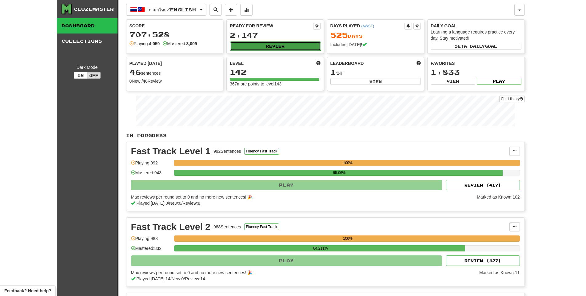
click at [286, 47] on button "Review" at bounding box center [275, 45] width 91 height 9
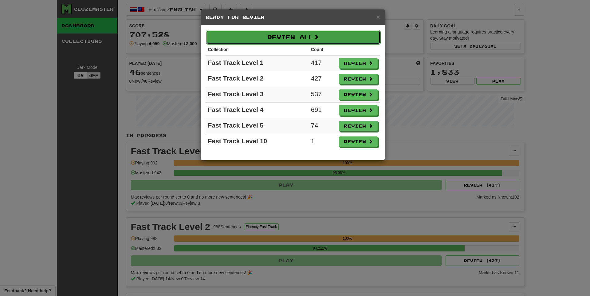
click at [273, 31] on button "Review All" at bounding box center [293, 37] width 175 height 14
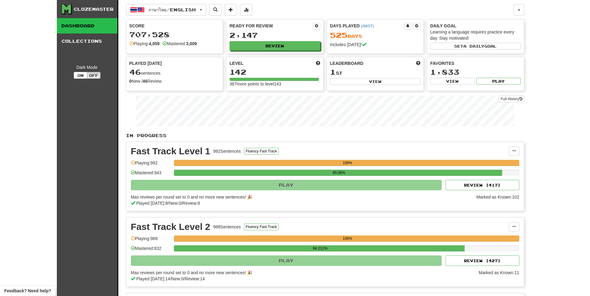
select select "**"
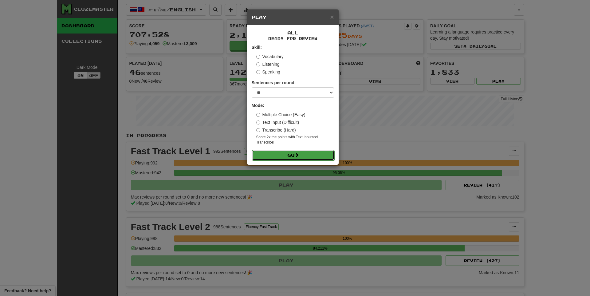
click at [278, 156] on button "Go" at bounding box center [293, 155] width 82 height 10
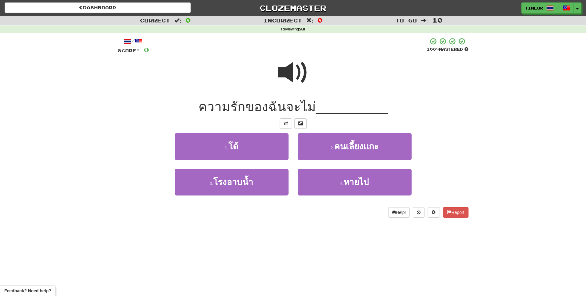
click at [274, 79] on div at bounding box center [293, 77] width 350 height 44
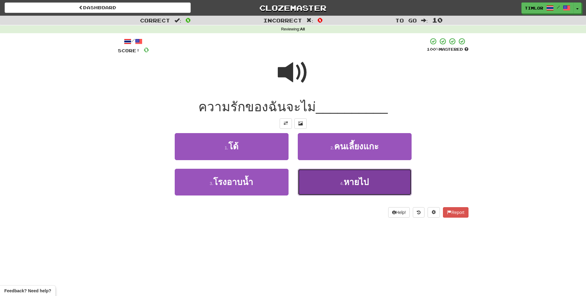
click at [344, 174] on button "4 . หายไป" at bounding box center [355, 182] width 114 height 27
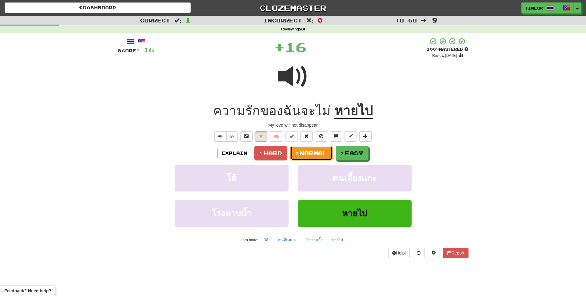
click at [329, 155] on button "2. Normal" at bounding box center [311, 153] width 42 height 14
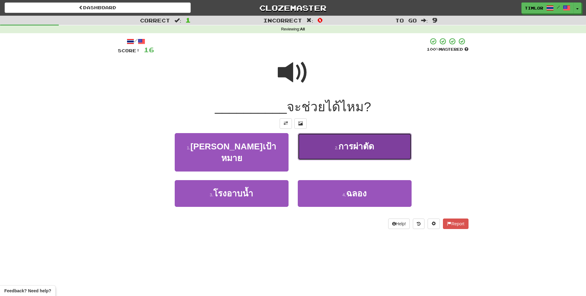
click at [331, 159] on button "2 . การผ่าตัด" at bounding box center [355, 146] width 114 height 27
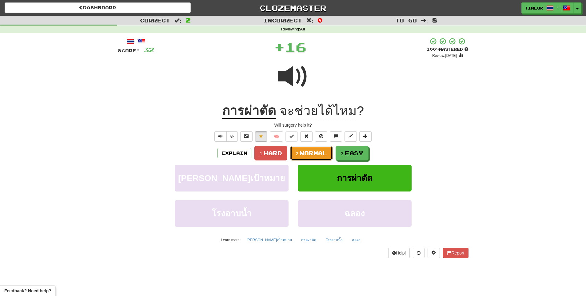
click at [331, 159] on button "2. Normal" at bounding box center [311, 153] width 42 height 14
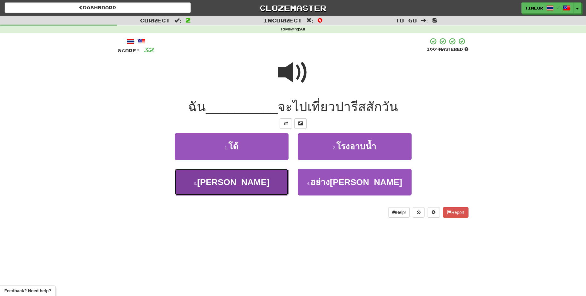
click at [264, 183] on button "3 . ปรารถนา" at bounding box center [232, 182] width 114 height 27
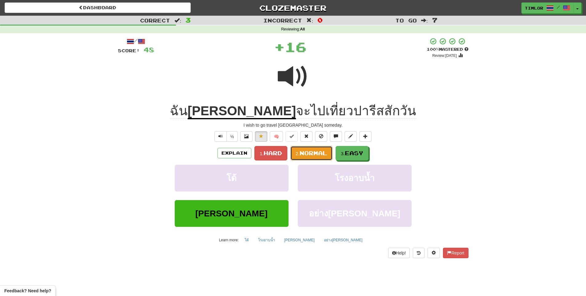
click at [309, 152] on span "Normal" at bounding box center [313, 153] width 28 height 7
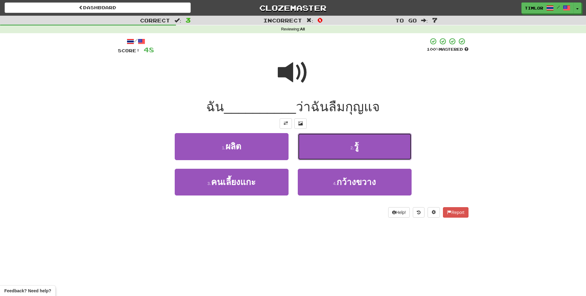
click at [309, 152] on button "2 . รู้" at bounding box center [355, 146] width 114 height 27
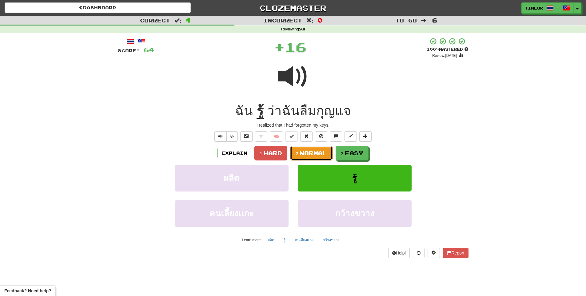
click at [309, 152] on span "Normal" at bounding box center [313, 153] width 28 height 7
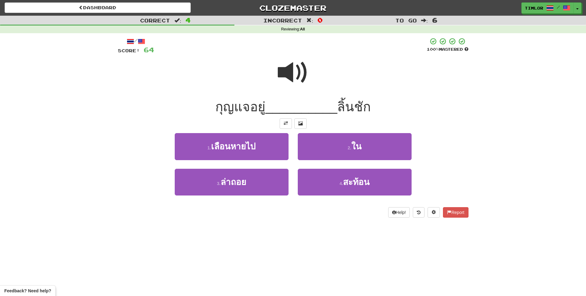
click at [308, 88] on span at bounding box center [293, 72] width 31 height 31
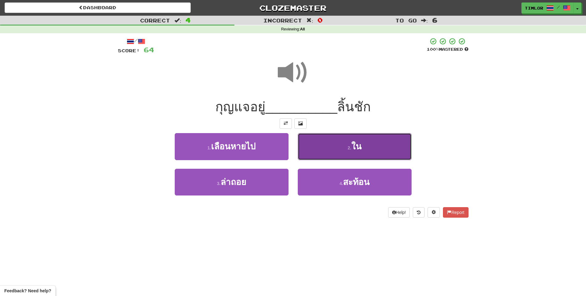
click at [327, 145] on button "2 . ใน" at bounding box center [355, 146] width 114 height 27
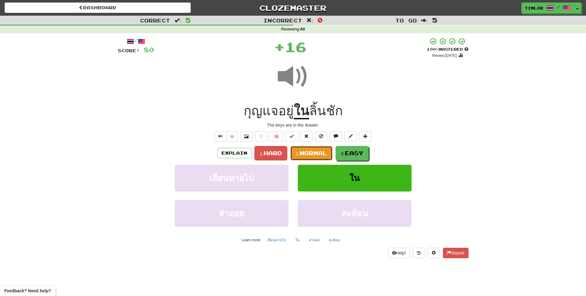
click at [311, 150] on span "Normal" at bounding box center [313, 153] width 28 height 7
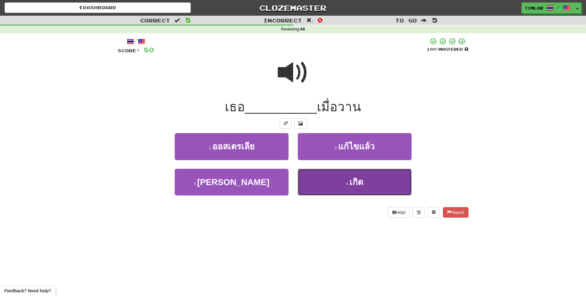
click at [324, 183] on button "4 . เกิด" at bounding box center [355, 182] width 114 height 27
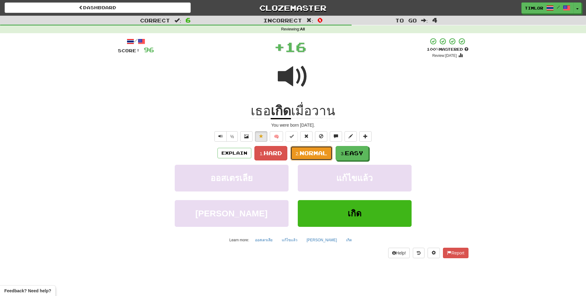
click at [317, 159] on button "2. Normal" at bounding box center [311, 153] width 42 height 14
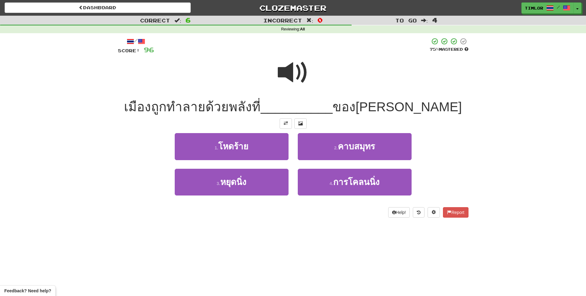
click at [305, 99] on div "เมืองถูกทำลายด้วยพลังที่ __________ ของธรรมชาติ" at bounding box center [293, 107] width 350 height 17
click at [299, 62] on span at bounding box center [293, 72] width 31 height 31
click at [306, 62] on span at bounding box center [293, 72] width 31 height 31
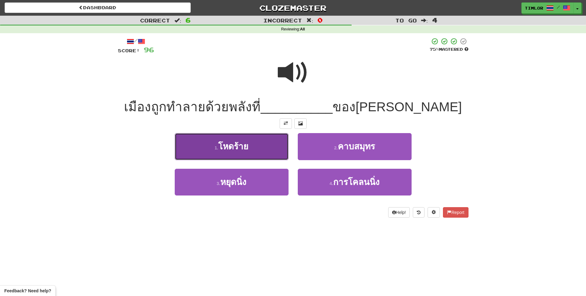
click at [276, 139] on button "1 . โหดร้าย" at bounding box center [232, 146] width 114 height 27
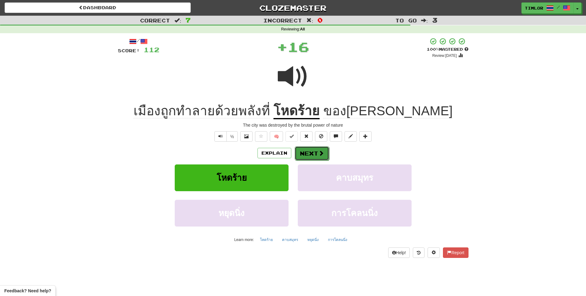
click at [304, 152] on button "Next" at bounding box center [311, 153] width 34 height 14
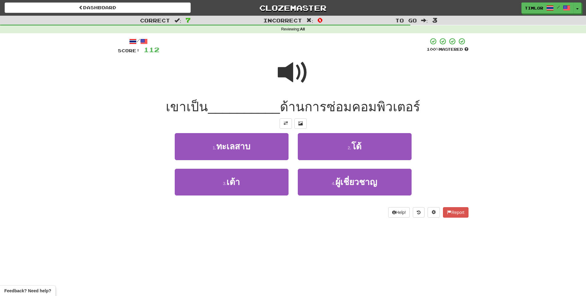
click at [287, 73] on span at bounding box center [293, 72] width 31 height 31
click at [299, 72] on span at bounding box center [293, 72] width 31 height 31
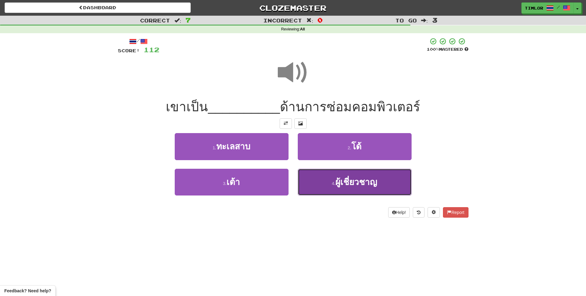
click at [316, 175] on button "4 . ผู้เชี่ยวชาญ" at bounding box center [355, 182] width 114 height 27
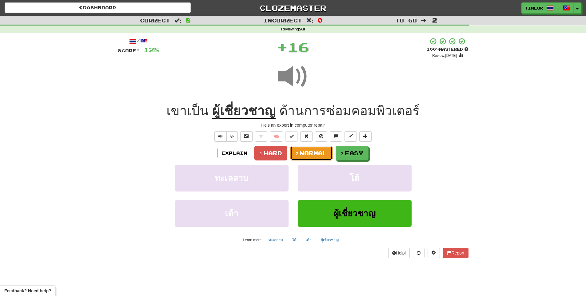
click at [311, 159] on button "2. Normal" at bounding box center [311, 153] width 42 height 14
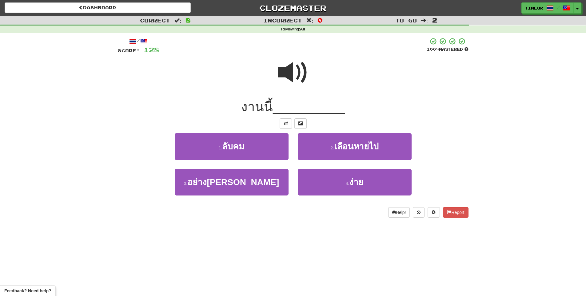
click at [287, 84] on span at bounding box center [293, 72] width 31 height 31
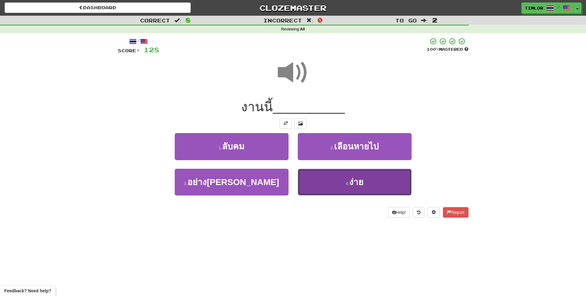
click at [318, 182] on button "4 . ง่าย" at bounding box center [355, 182] width 114 height 27
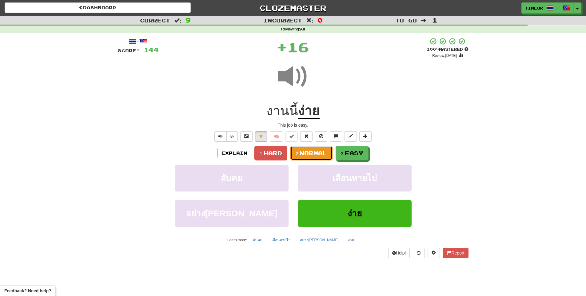
click at [317, 151] on span "Normal" at bounding box center [313, 153] width 28 height 7
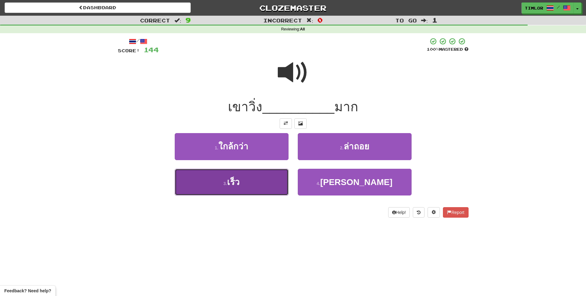
click at [283, 174] on button "3 . เร็ว" at bounding box center [232, 182] width 114 height 27
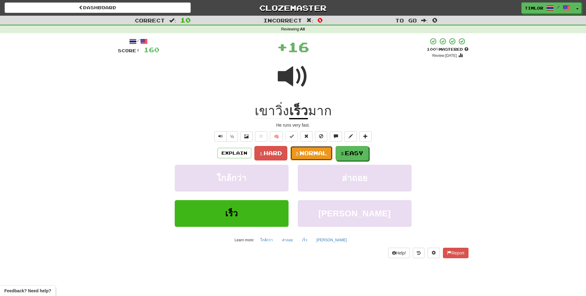
click at [322, 148] on button "2. Normal" at bounding box center [311, 153] width 42 height 14
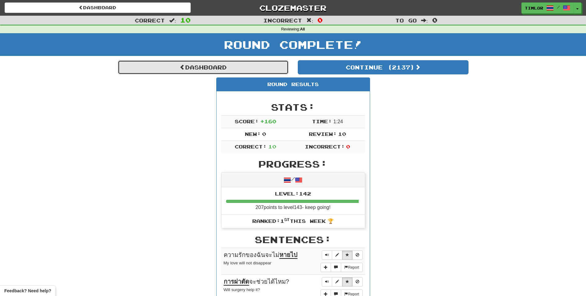
click at [208, 69] on link "Dashboard" at bounding box center [203, 67] width 171 height 14
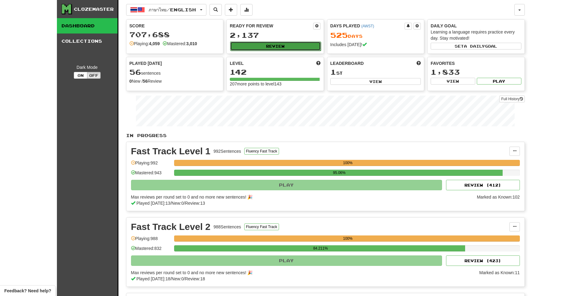
click at [268, 42] on button "Review" at bounding box center [275, 45] width 91 height 9
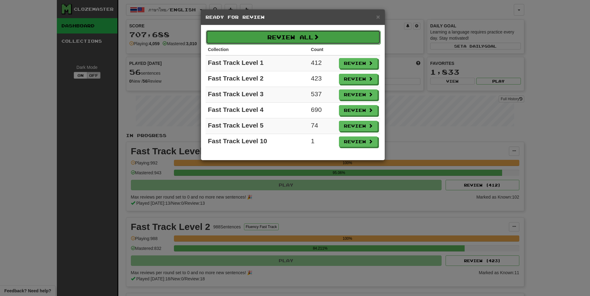
click at [331, 36] on button "Review All" at bounding box center [293, 37] width 175 height 14
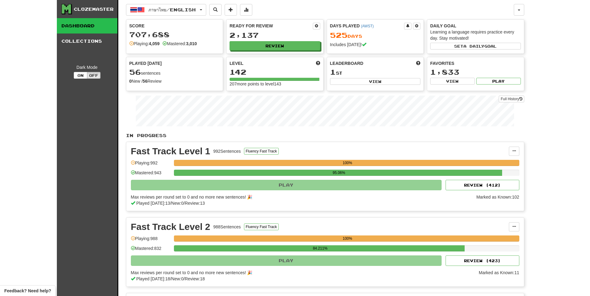
select select "**"
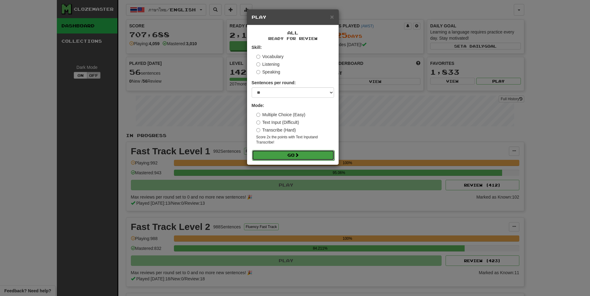
click at [303, 154] on button "Go" at bounding box center [293, 155] width 82 height 10
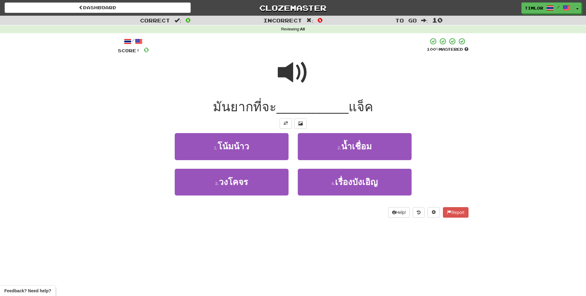
click at [295, 63] on span at bounding box center [293, 72] width 31 height 31
click at [267, 62] on div at bounding box center [293, 77] width 350 height 44
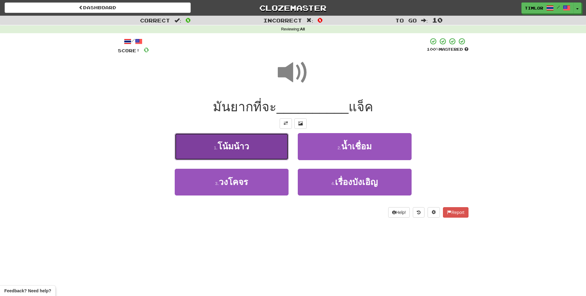
click at [240, 146] on span "โน้มน้าว" at bounding box center [233, 147] width 32 height 10
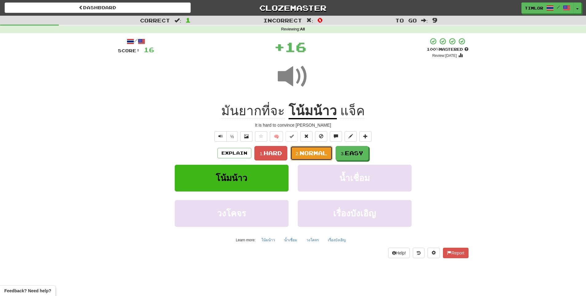
click at [308, 154] on span "Normal" at bounding box center [313, 153] width 28 height 7
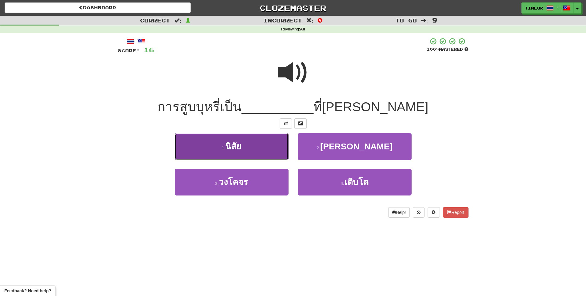
click at [262, 142] on button "1 . นิสัย" at bounding box center [232, 146] width 114 height 27
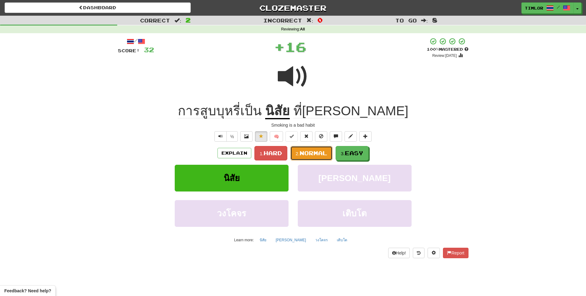
click at [315, 151] on span "Normal" at bounding box center [313, 153] width 28 height 7
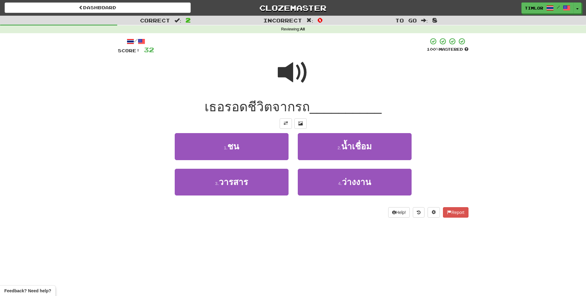
click at [301, 74] on span at bounding box center [293, 72] width 31 height 31
click at [265, 164] on div "1 . ชน" at bounding box center [231, 150] width 123 height 35
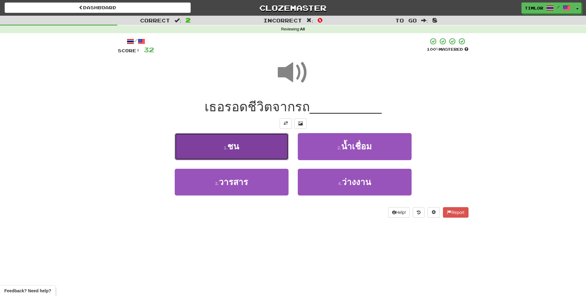
click at [267, 152] on button "1 . ชน" at bounding box center [232, 146] width 114 height 27
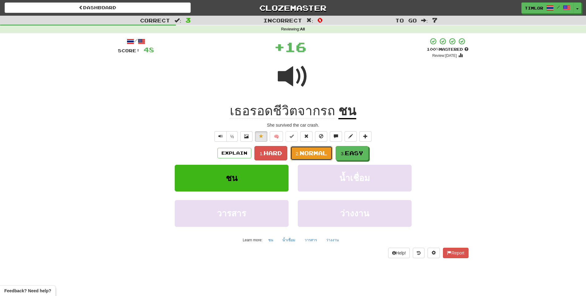
click at [316, 148] on button "2. Normal" at bounding box center [311, 153] width 42 height 14
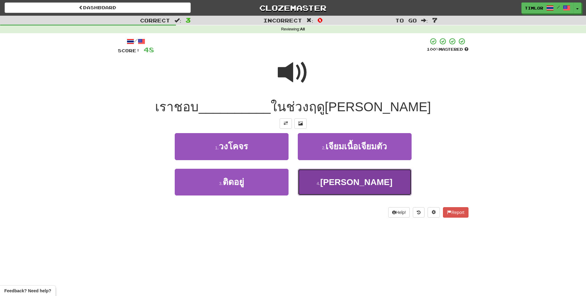
click at [336, 173] on button "4 . [PERSON_NAME]" at bounding box center [355, 182] width 114 height 27
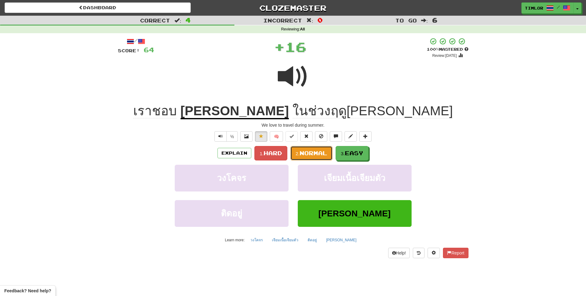
click at [314, 154] on span "Normal" at bounding box center [313, 153] width 28 height 7
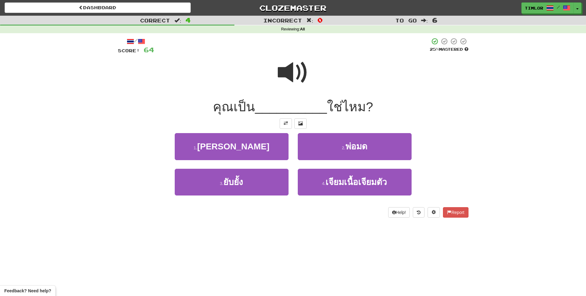
click at [266, 79] on div at bounding box center [293, 77] width 350 height 44
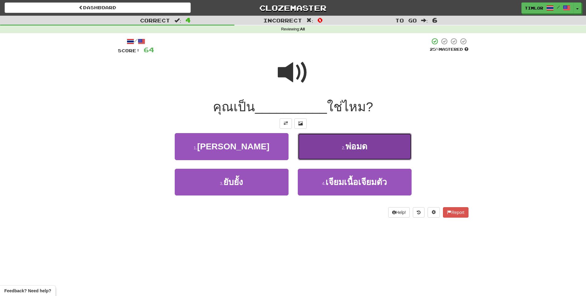
click at [342, 156] on button "2 . พ่อมด" at bounding box center [355, 146] width 114 height 27
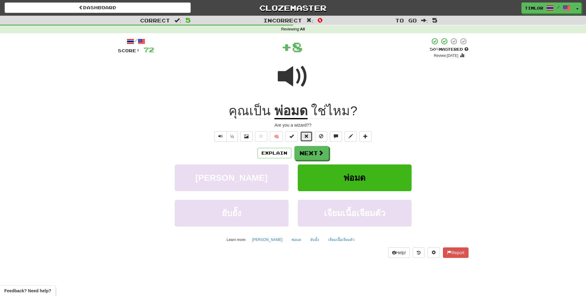
click at [305, 137] on span at bounding box center [306, 136] width 4 height 4
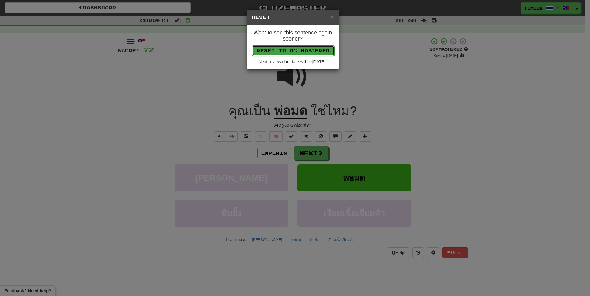
click at [305, 50] on button "Reset to 0% Mastered" at bounding box center [293, 50] width 82 height 10
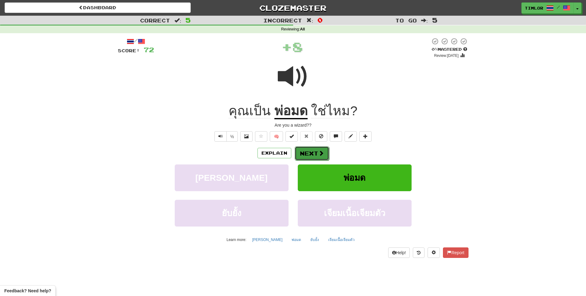
click at [308, 153] on button "Next" at bounding box center [311, 153] width 34 height 14
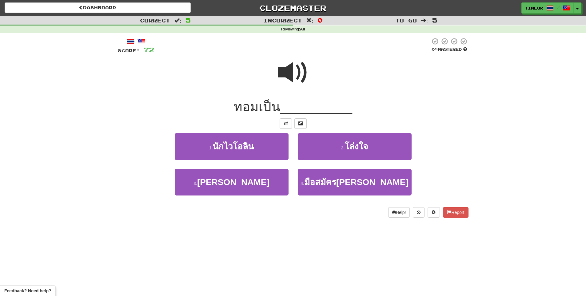
click at [305, 68] on span at bounding box center [293, 72] width 31 height 31
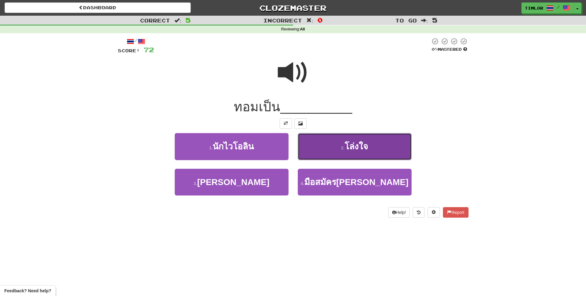
click at [323, 149] on button "2 . โล่งใจ" at bounding box center [355, 146] width 114 height 27
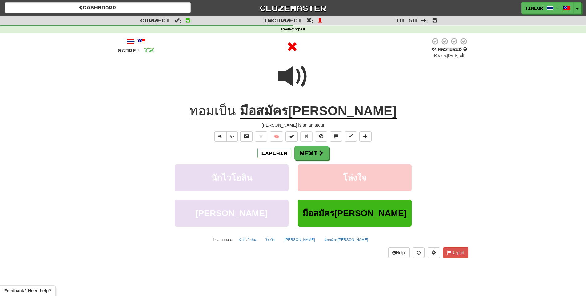
click at [316, 160] on div "Explain Next นักไวโอลิน โล่งใจ ดีเจ มือสมัคร[PERSON_NAME] Learn more: นักไวโอลิ…" at bounding box center [293, 195] width 350 height 99
click at [317, 154] on button "Next" at bounding box center [311, 153] width 34 height 14
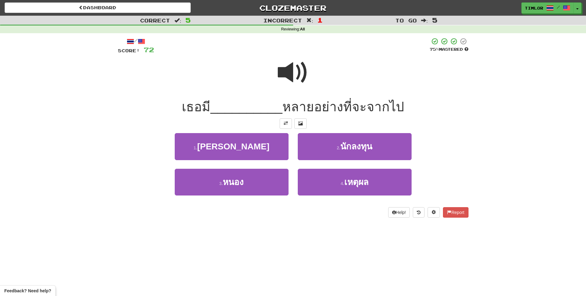
click at [294, 69] on span at bounding box center [293, 72] width 31 height 31
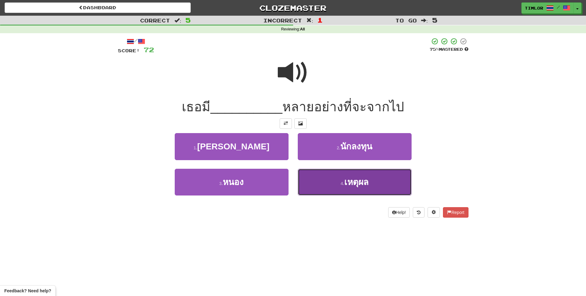
click at [320, 183] on button "4 . เหตุผล" at bounding box center [355, 182] width 114 height 27
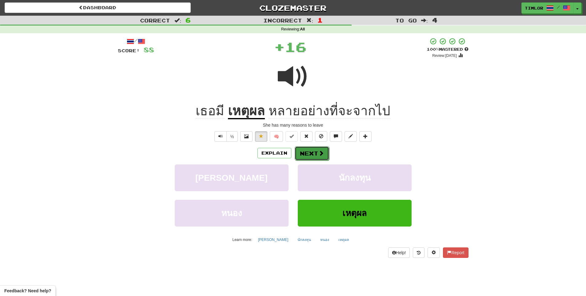
click at [313, 158] on button "Next" at bounding box center [311, 153] width 34 height 14
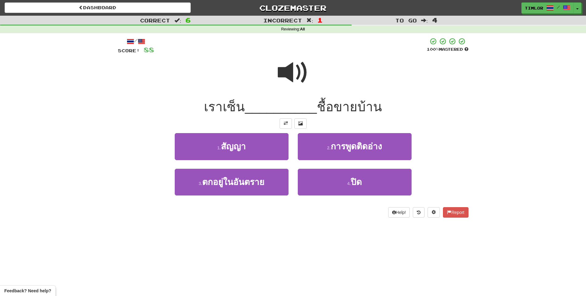
click at [300, 74] on span at bounding box center [293, 72] width 31 height 31
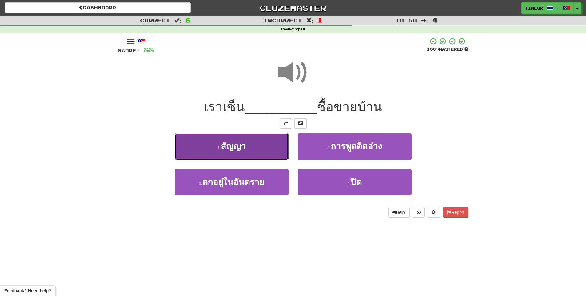
click at [258, 154] on button "1 . [PERSON_NAME]" at bounding box center [232, 146] width 114 height 27
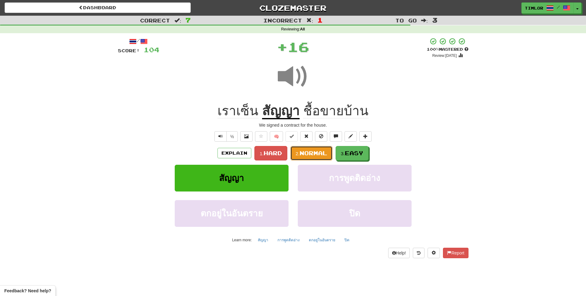
click at [304, 157] on button "2. Normal" at bounding box center [311, 153] width 42 height 14
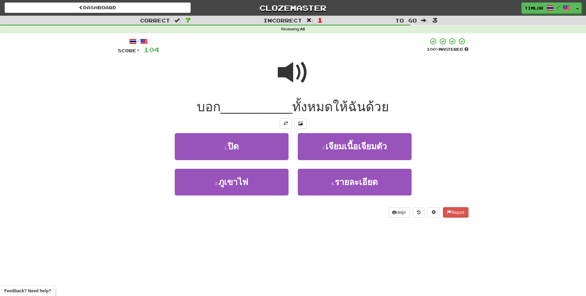
click at [316, 72] on div at bounding box center [293, 77] width 350 height 44
click at [307, 77] on span at bounding box center [293, 72] width 31 height 31
click at [281, 67] on span at bounding box center [293, 72] width 31 height 31
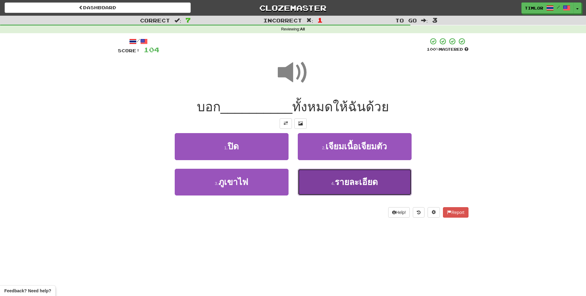
click at [355, 188] on button "4 . รายละเอียด" at bounding box center [355, 182] width 114 height 27
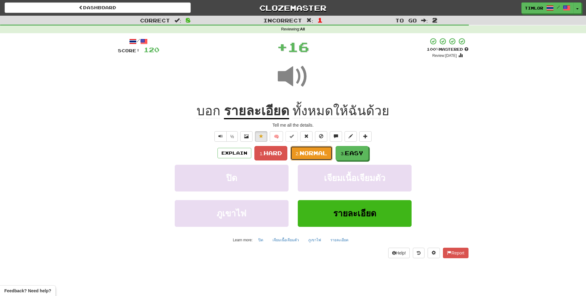
click at [325, 160] on button "2. Normal" at bounding box center [311, 153] width 42 height 14
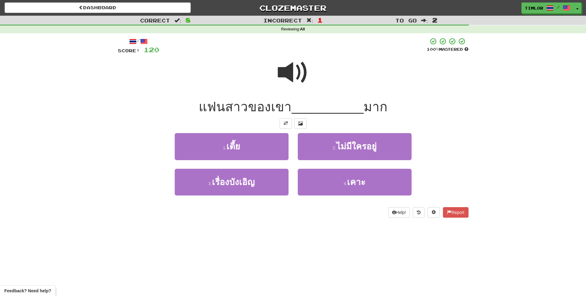
click at [293, 87] on span at bounding box center [293, 72] width 31 height 31
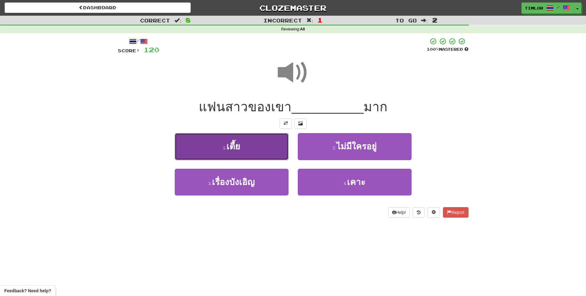
click at [262, 144] on button "1 . เตี้ย" at bounding box center [232, 146] width 114 height 27
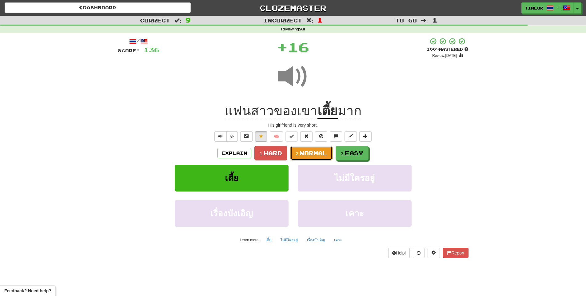
click at [305, 150] on span "Normal" at bounding box center [313, 153] width 28 height 7
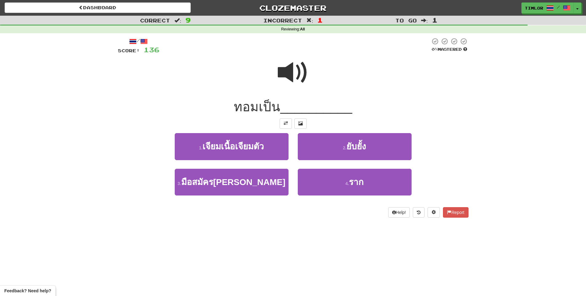
click at [312, 72] on div at bounding box center [293, 77] width 350 height 44
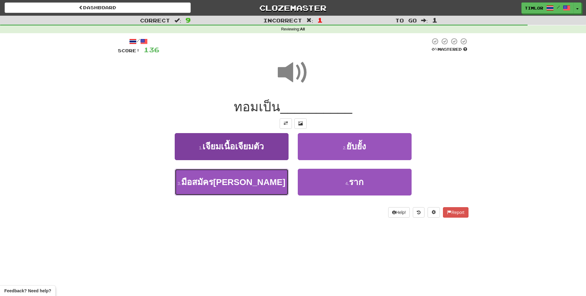
click at [246, 171] on button "3 . มือสมัครเล่น" at bounding box center [232, 182] width 114 height 27
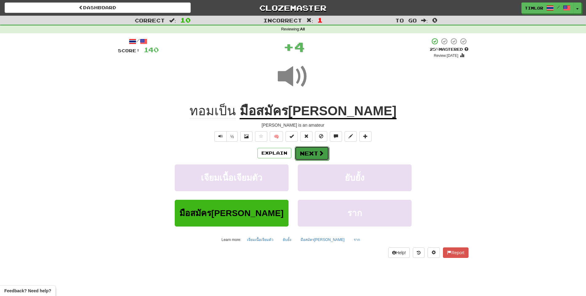
click at [298, 149] on button "Next" at bounding box center [311, 153] width 34 height 14
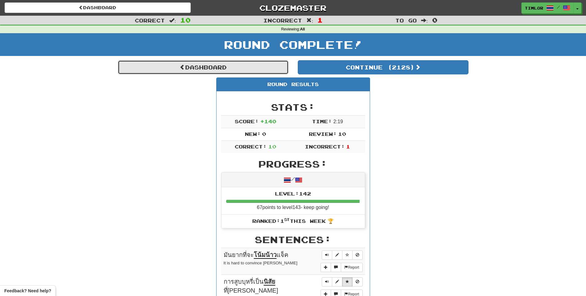
click at [270, 71] on link "Dashboard" at bounding box center [203, 67] width 171 height 14
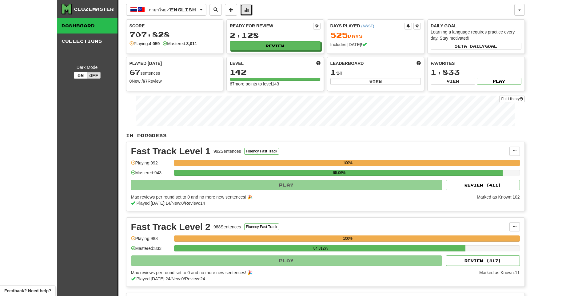
click at [250, 14] on button at bounding box center [246, 10] width 12 height 12
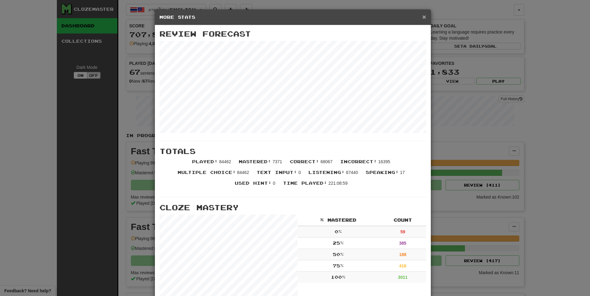
click at [422, 17] on span "×" at bounding box center [424, 16] width 4 height 7
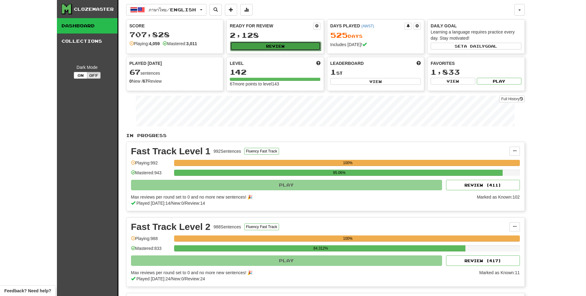
click at [289, 47] on button "Review" at bounding box center [275, 45] width 91 height 9
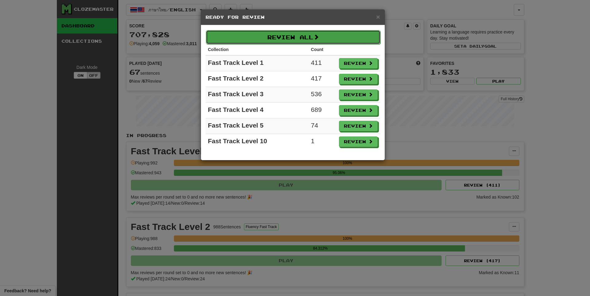
click at [294, 31] on button "Review All" at bounding box center [293, 37] width 175 height 14
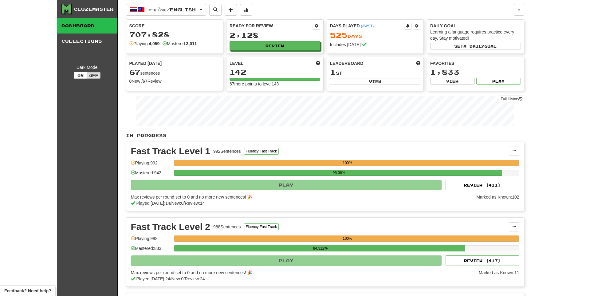
select select "**"
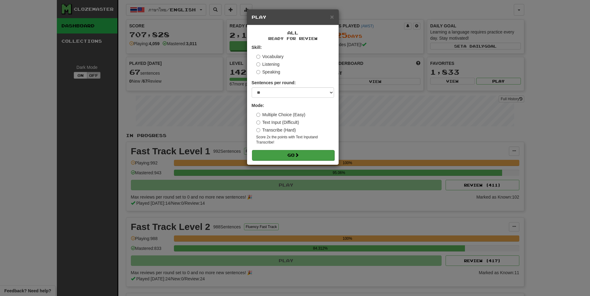
click at [293, 150] on form "Skill: Vocabulary Listening Speaking Sentences per round: * ** ** ** ** ** *** …" at bounding box center [293, 102] width 82 height 116
click at [298, 153] on span at bounding box center [297, 155] width 4 height 4
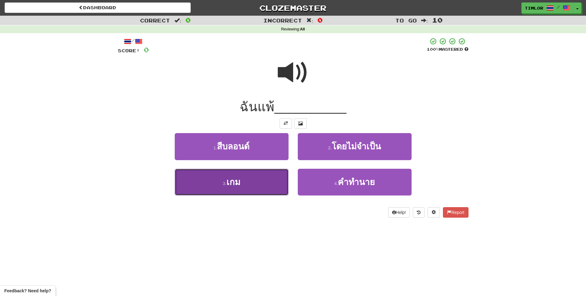
click at [259, 185] on button "3 . เกม" at bounding box center [232, 182] width 114 height 27
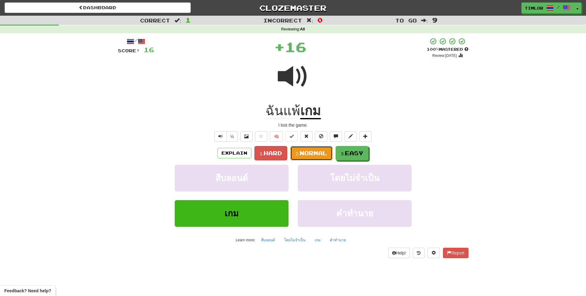
click at [294, 157] on button "2. Normal" at bounding box center [311, 153] width 42 height 14
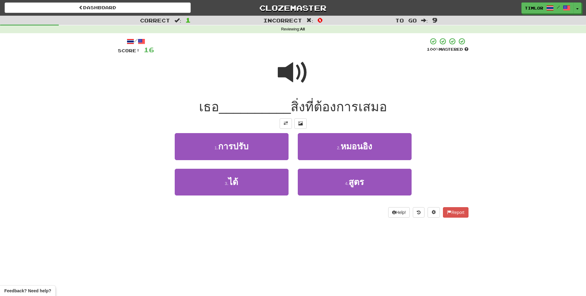
click at [304, 80] on span at bounding box center [293, 72] width 31 height 31
click at [309, 77] on div at bounding box center [293, 77] width 350 height 44
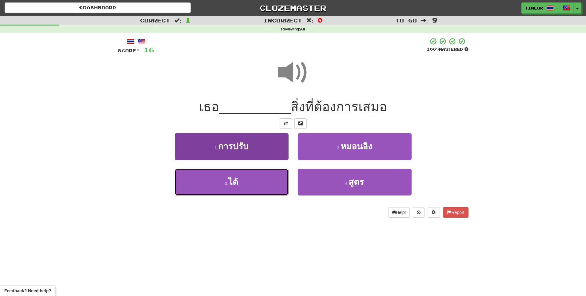
drag, startPoint x: 255, startPoint y: 173, endPoint x: 258, endPoint y: 172, distance: 3.2
click at [253, 174] on button "3 . ได้" at bounding box center [232, 182] width 114 height 27
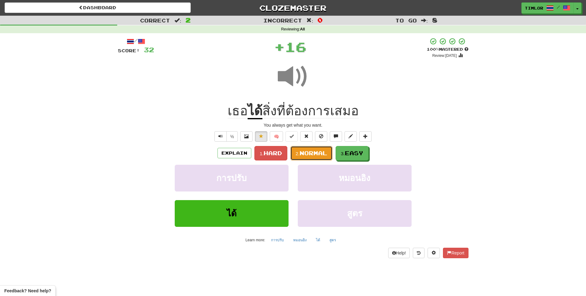
click at [306, 148] on button "2. Normal" at bounding box center [311, 153] width 42 height 14
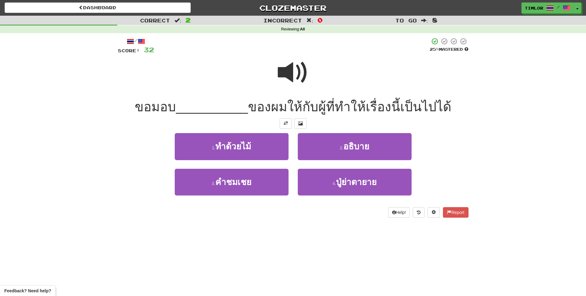
click at [279, 73] on span at bounding box center [293, 72] width 31 height 31
click at [287, 77] on span at bounding box center [293, 72] width 31 height 31
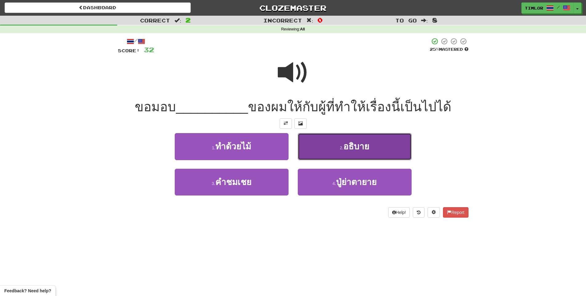
click at [324, 148] on button "2 . อธิบาย" at bounding box center [355, 146] width 114 height 27
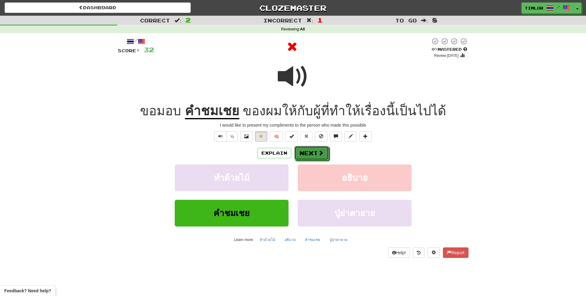
drag, startPoint x: 324, startPoint y: 148, endPoint x: 228, endPoint y: 117, distance: 100.6
click at [228, 119] on div "/ Score: 32 0 % Mastered Review: 2025-08-20 ขอมอบ คำชมเชย ของผมให้กับผู้ที่ทำให…" at bounding box center [293, 147] width 350 height 220
click at [228, 116] on u "คำชมเชย" at bounding box center [212, 112] width 54 height 16
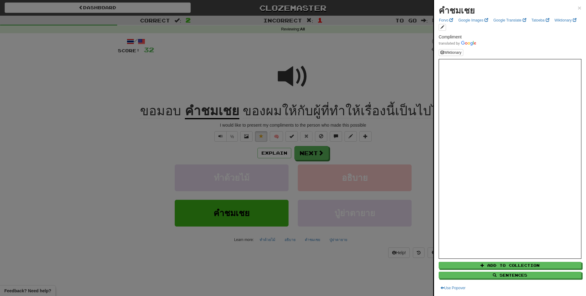
click at [177, 140] on div at bounding box center [293, 148] width 586 height 296
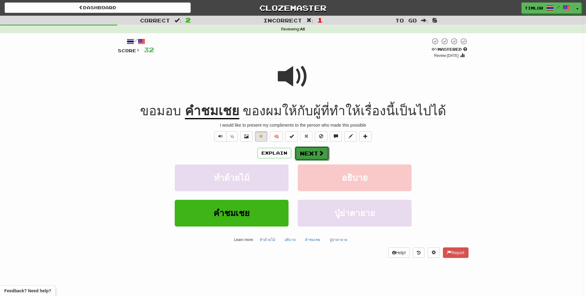
click at [314, 152] on button "Next" at bounding box center [311, 153] width 34 height 14
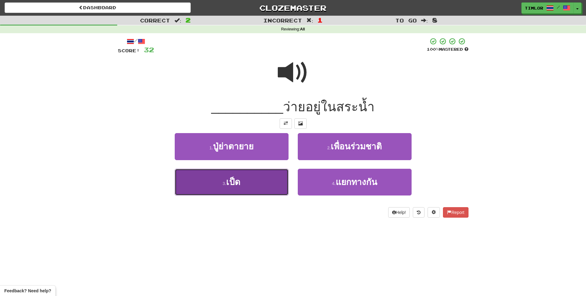
click at [235, 189] on button "3 . เป็ด" at bounding box center [232, 182] width 114 height 27
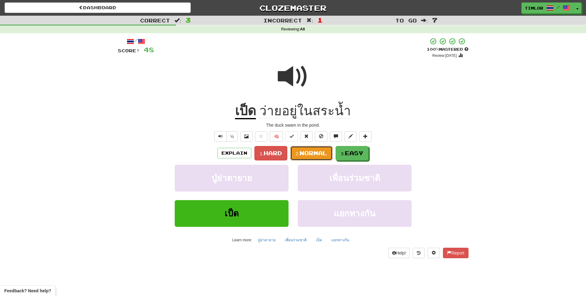
click at [312, 153] on span "Normal" at bounding box center [313, 153] width 28 height 7
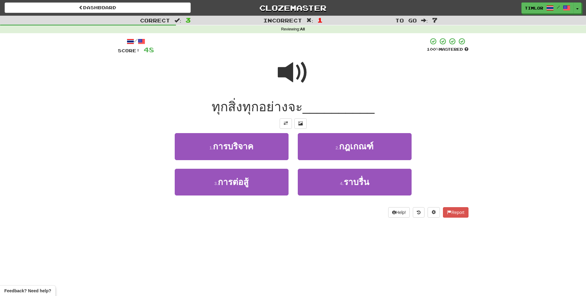
click at [272, 70] on div at bounding box center [293, 77] width 350 height 44
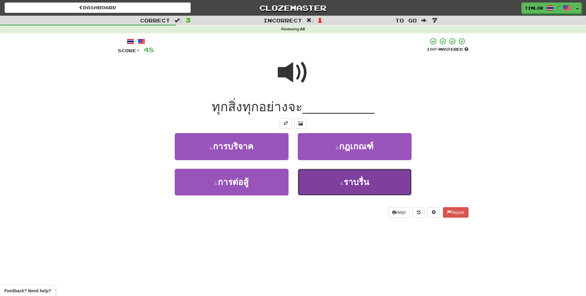
click at [330, 179] on button "4 . ราบรื่น" at bounding box center [355, 182] width 114 height 27
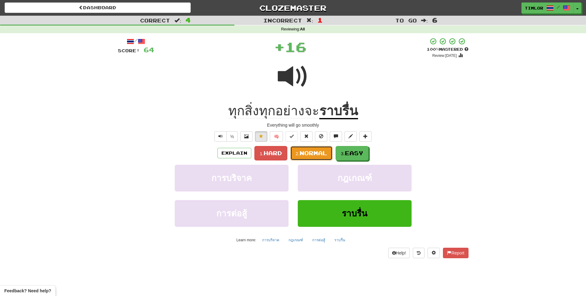
click at [312, 152] on span "Normal" at bounding box center [313, 153] width 28 height 7
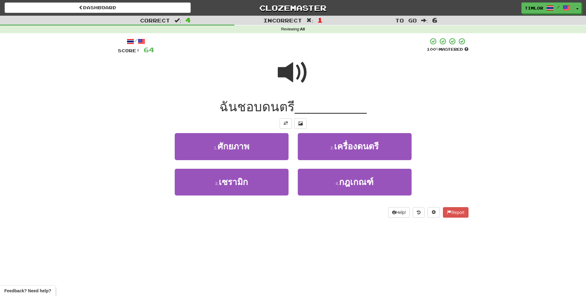
click at [298, 86] on span at bounding box center [293, 72] width 31 height 31
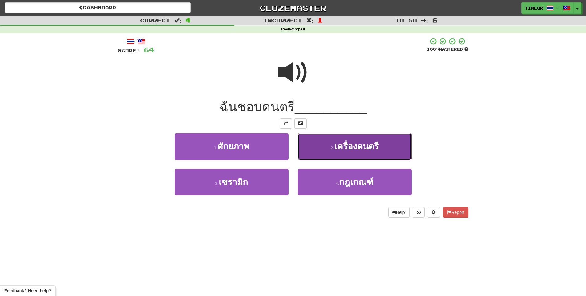
click at [314, 155] on button "2 . เครื่องดนตรี" at bounding box center [355, 146] width 114 height 27
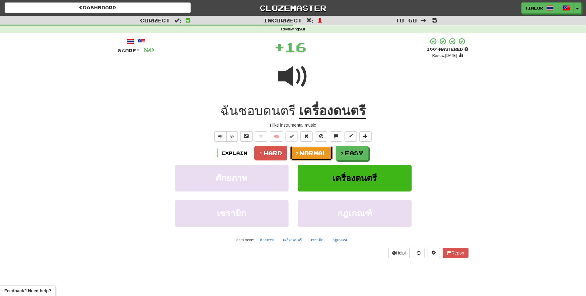
click at [313, 155] on span "Normal" at bounding box center [313, 153] width 28 height 7
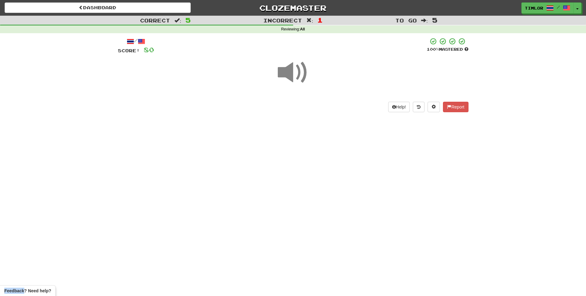
drag, startPoint x: 314, startPoint y: 155, endPoint x: 314, endPoint y: 146, distance: 9.2
click at [313, 155] on div "Dashboard Clozemaster timlor / Toggle Dropdown Dashboard Leaderboard Activity F…" at bounding box center [293, 148] width 586 height 296
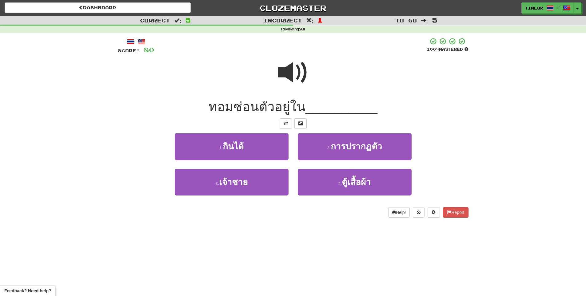
click at [294, 78] on span at bounding box center [293, 72] width 31 height 31
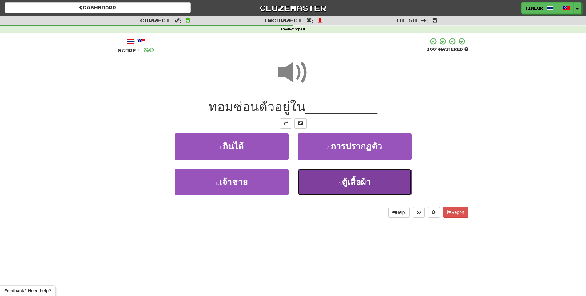
click at [357, 175] on button "4 . ตู้เสื้อผ้า" at bounding box center [355, 182] width 114 height 27
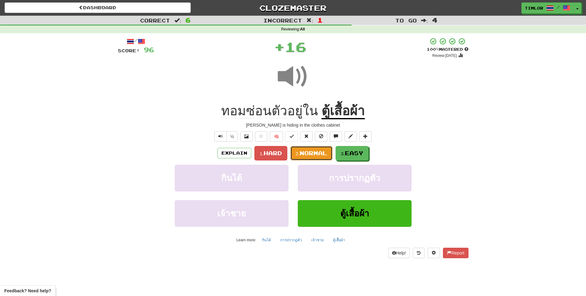
click at [319, 155] on span "Normal" at bounding box center [313, 153] width 28 height 7
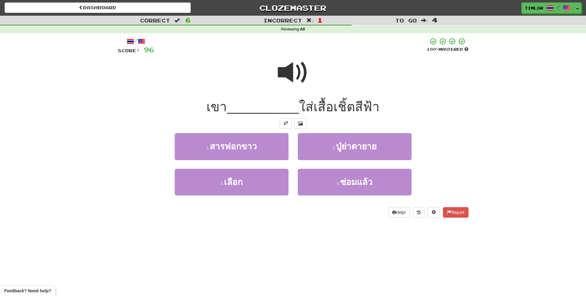
click at [299, 70] on span at bounding box center [293, 72] width 31 height 31
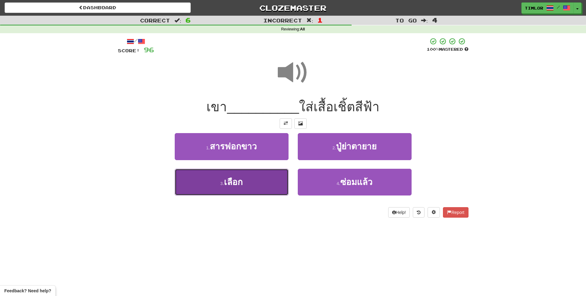
click at [254, 178] on button "3 . เลือก" at bounding box center [232, 182] width 114 height 27
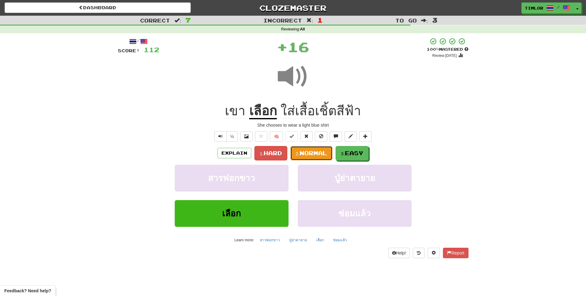
click at [297, 153] on small "2." at bounding box center [297, 153] width 4 height 5
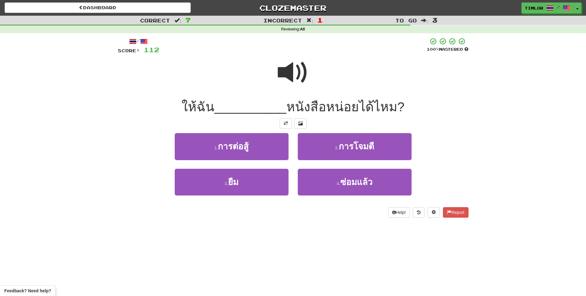
click at [281, 75] on span at bounding box center [293, 72] width 31 height 31
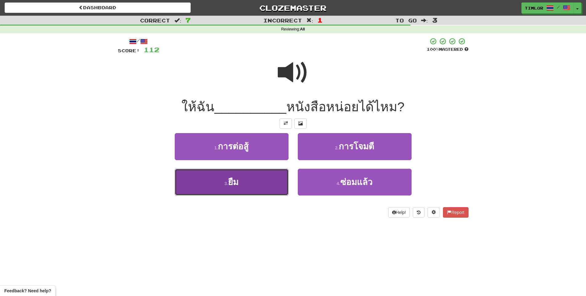
click at [280, 182] on button "3 . ยืม" at bounding box center [232, 182] width 114 height 27
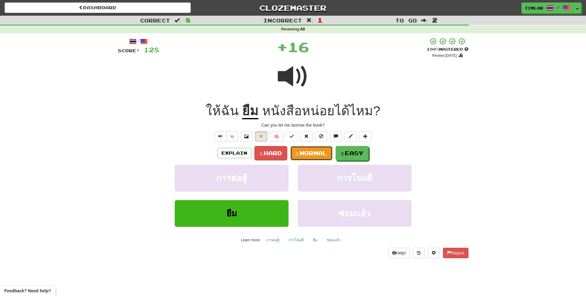
click at [315, 157] on button "2. Normal" at bounding box center [311, 153] width 42 height 14
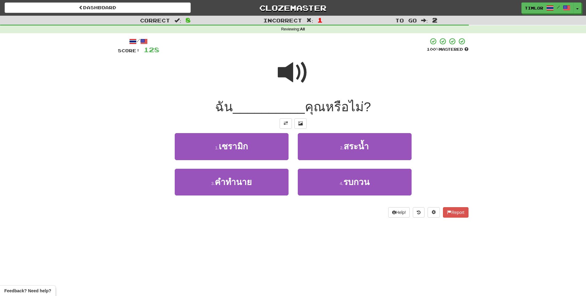
click at [266, 86] on div at bounding box center [293, 77] width 350 height 44
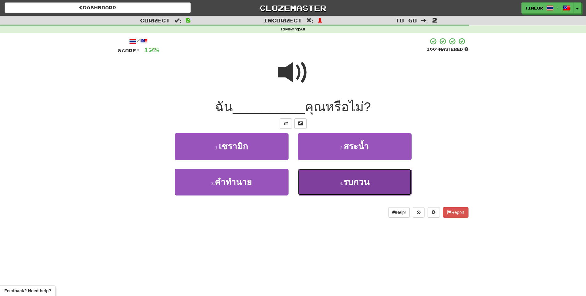
click at [315, 178] on button "4 . รบกวน" at bounding box center [355, 182] width 114 height 27
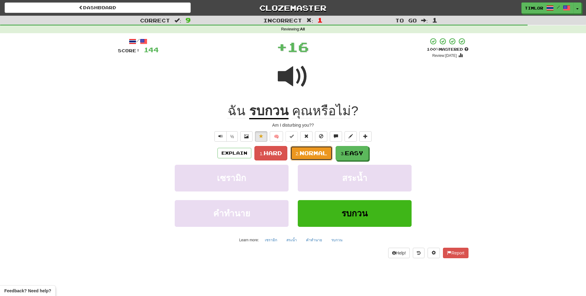
click at [315, 158] on button "2. Normal" at bounding box center [311, 153] width 42 height 14
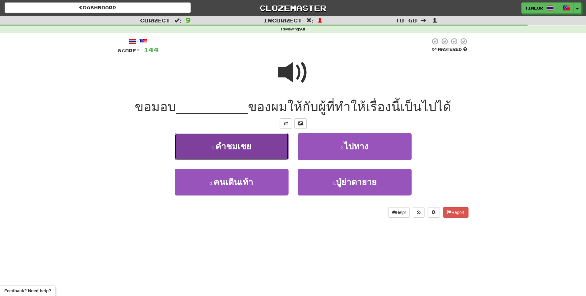
click at [234, 156] on button "1 . คำชมเชย" at bounding box center [232, 146] width 114 height 27
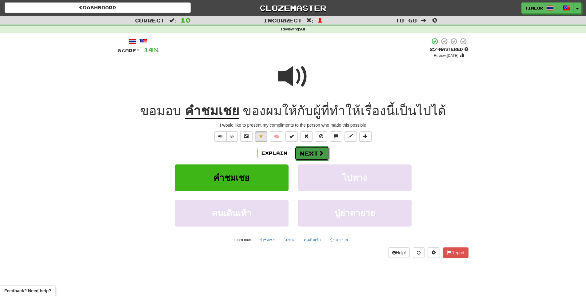
click at [306, 156] on button "Next" at bounding box center [311, 153] width 34 height 14
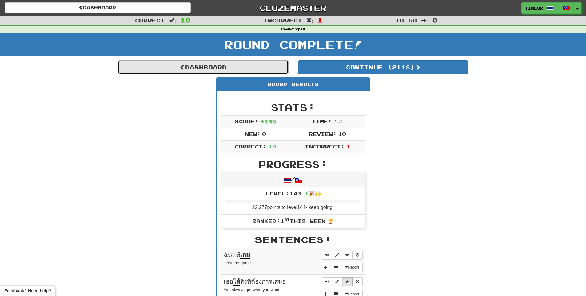
click at [180, 67] on span at bounding box center [182, 67] width 6 height 6
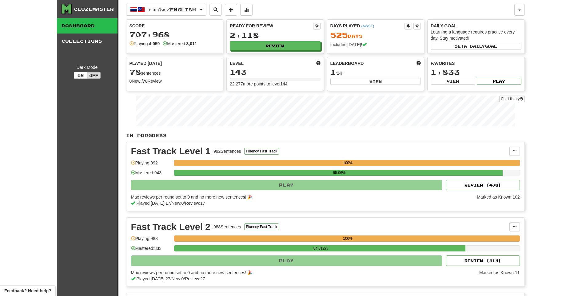
click at [318, 22] on div "Ready for Review 2,118 Review" at bounding box center [275, 37] width 97 height 34
click at [316, 27] on span at bounding box center [317, 26] width 4 height 4
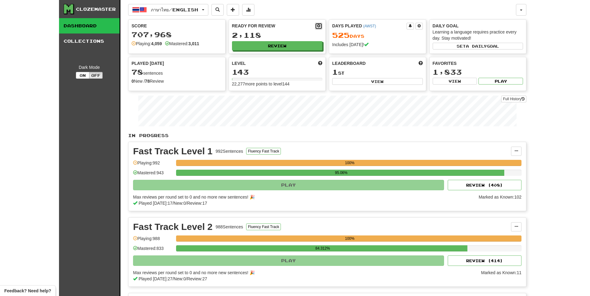
select select "*"
select select "**"
select select "***"
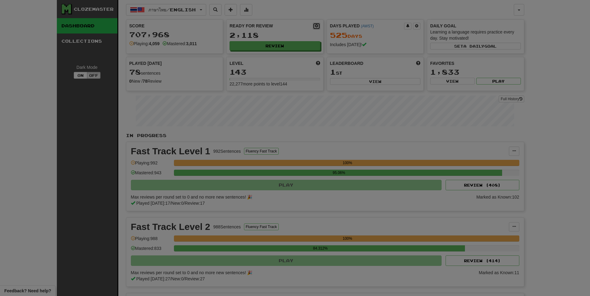
select select "*"
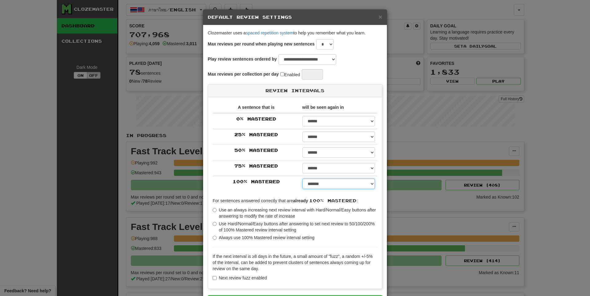
click at [319, 182] on select "****** ****** ****** ****** ****** ****** ****** ****** ****** ******* ******* …" at bounding box center [338, 184] width 73 height 10
click at [302, 179] on select "****** ****** ****** ****** ****** ****** ****** ****** ****** ******* ******* …" at bounding box center [338, 184] width 73 height 10
click at [337, 185] on select "****** ****** ****** ****** ****** ****** ****** ****** ****** ******* ******* …" at bounding box center [338, 184] width 73 height 10
select select "**"
click at [302, 179] on select "****** ****** ****** ****** ****** ****** ****** ****** ****** ******* ******* …" at bounding box center [338, 184] width 73 height 10
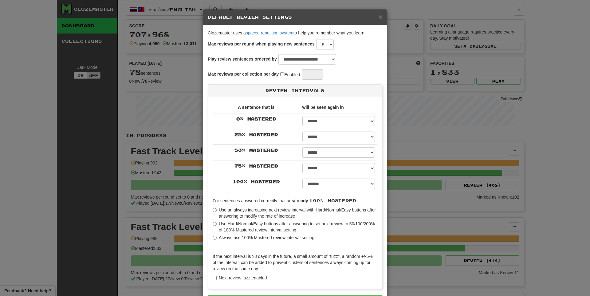
click at [252, 150] on label"] "50 % Mastered" at bounding box center [257, 150] width 44 height 6
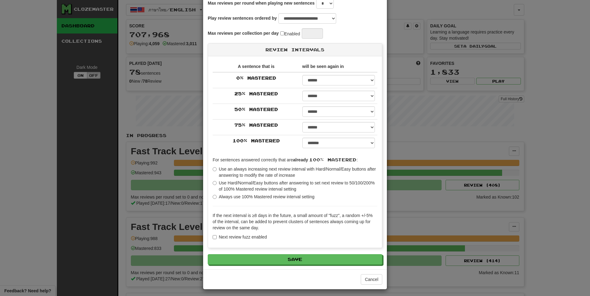
scroll to position [44, 0]
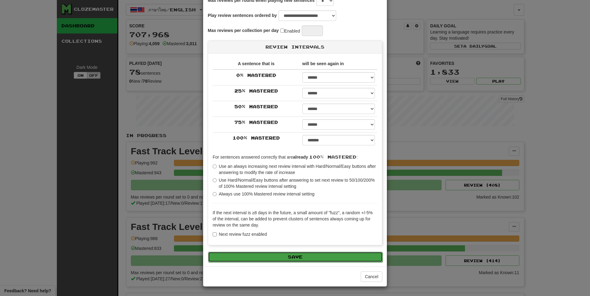
click at [289, 254] on button "Save" at bounding box center [295, 257] width 175 height 10
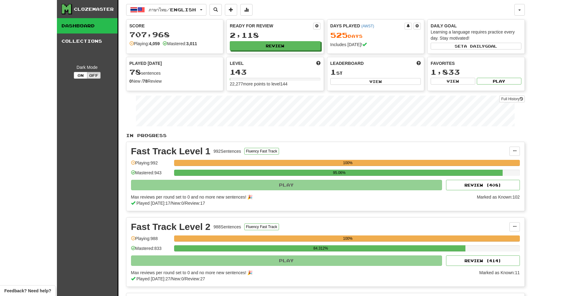
click at [252, 13] on button at bounding box center [246, 10] width 12 height 12
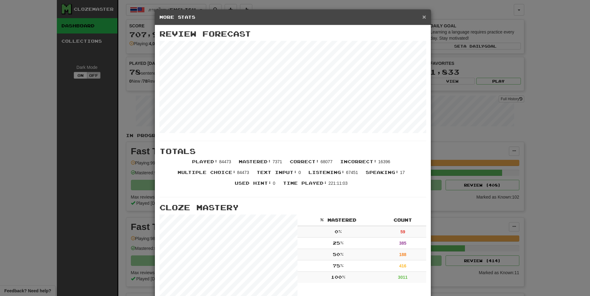
click at [422, 15] on span "×" at bounding box center [424, 16] width 4 height 7
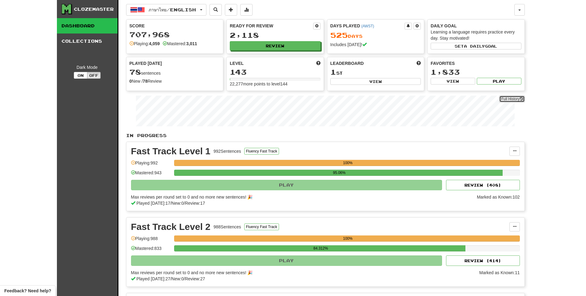
click at [514, 98] on link "Full History" at bounding box center [511, 99] width 25 height 7
click at [268, 45] on button "Review" at bounding box center [275, 45] width 91 height 9
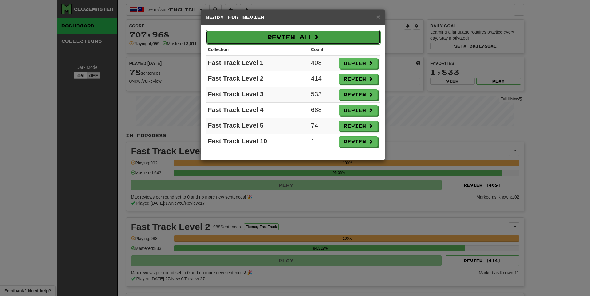
click at [289, 38] on button "Review All" at bounding box center [293, 37] width 175 height 14
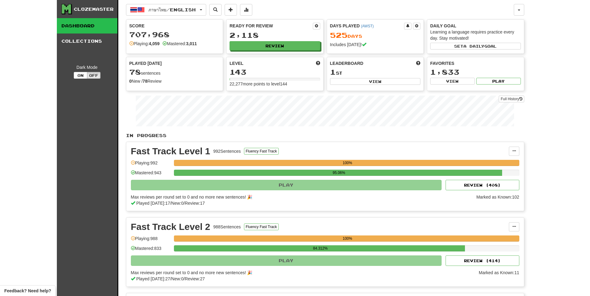
select select "**"
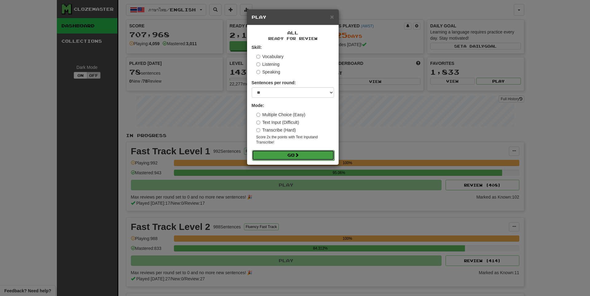
click at [288, 151] on button "Go" at bounding box center [293, 155] width 82 height 10
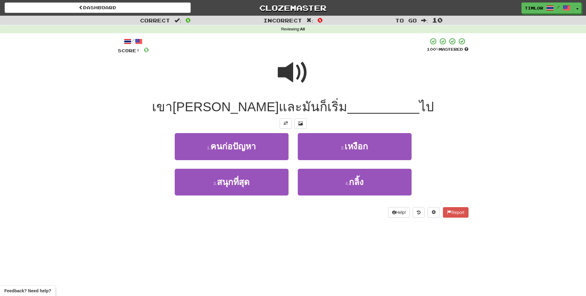
click at [261, 70] on div at bounding box center [293, 77] width 350 height 44
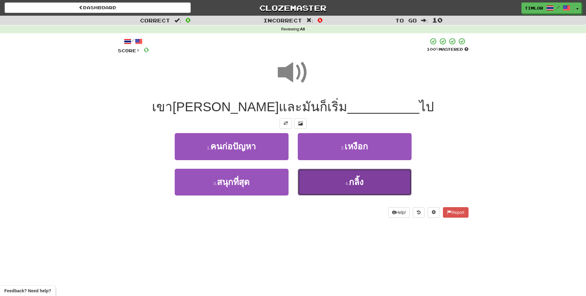
click at [330, 174] on button "4 . กลิ้ง" at bounding box center [355, 182] width 114 height 27
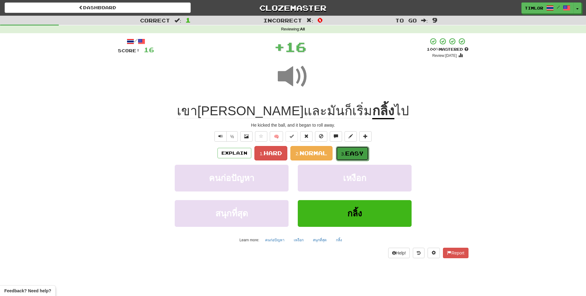
click at [342, 154] on small "3." at bounding box center [343, 153] width 4 height 5
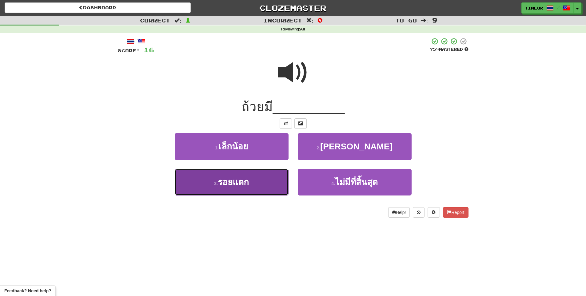
click at [260, 182] on button "3 . รอยแตก" at bounding box center [232, 182] width 114 height 27
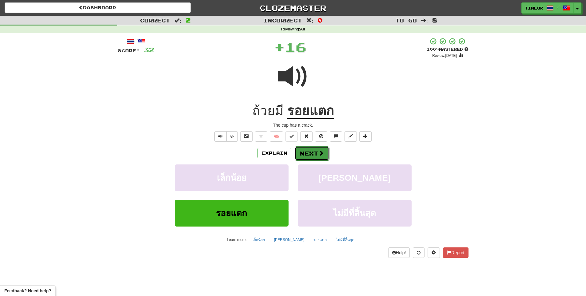
click at [323, 153] on span at bounding box center [321, 153] width 6 height 6
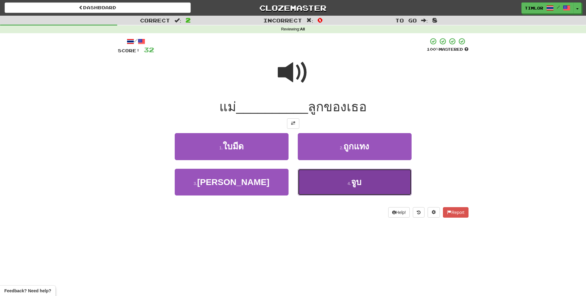
click at [318, 175] on button "4 . จูบ" at bounding box center [355, 182] width 114 height 27
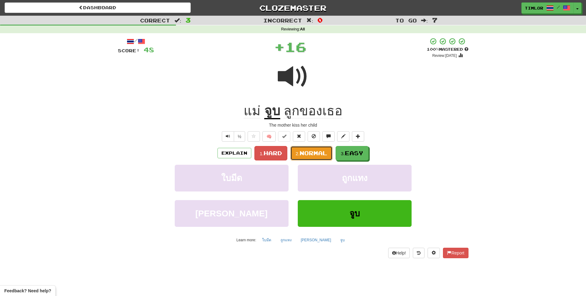
click at [317, 157] on button "2. Normal" at bounding box center [311, 153] width 42 height 14
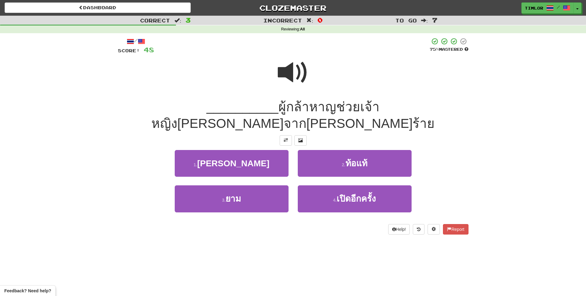
click at [285, 69] on span at bounding box center [293, 72] width 31 height 31
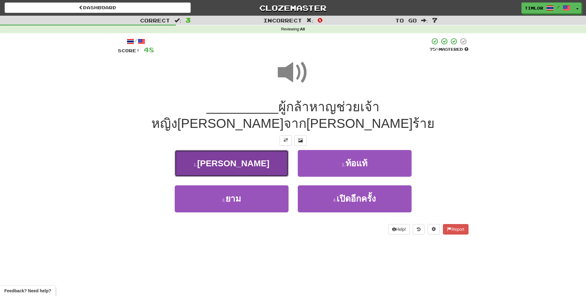
click at [251, 155] on button "1 . อัศวิน" at bounding box center [232, 163] width 114 height 27
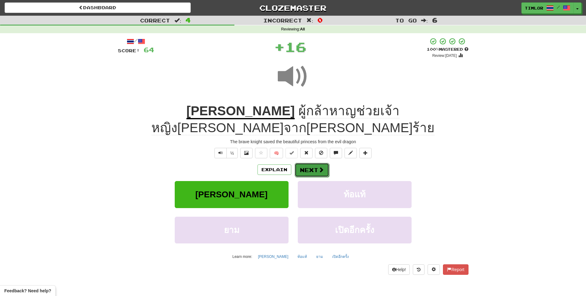
click at [318, 163] on button "Next" at bounding box center [311, 170] width 34 height 14
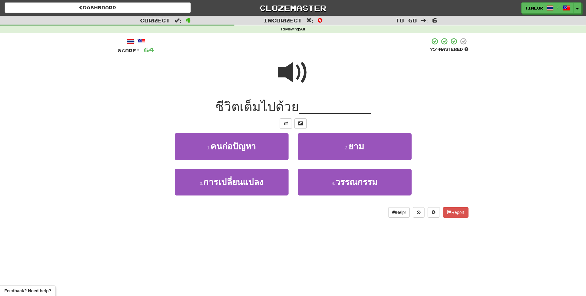
click at [286, 71] on span at bounding box center [293, 72] width 31 height 31
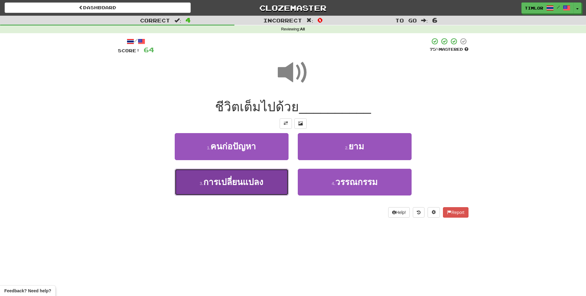
click at [252, 178] on span "การเปลี่ยนแปลง" at bounding box center [233, 182] width 60 height 10
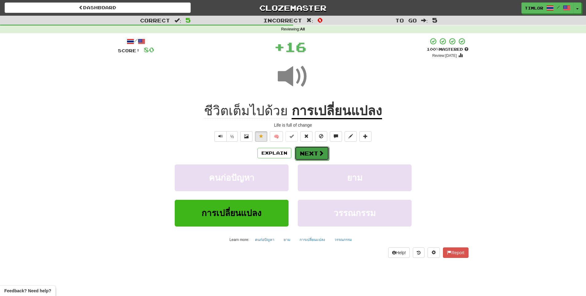
click at [304, 156] on button "Next" at bounding box center [311, 153] width 34 height 14
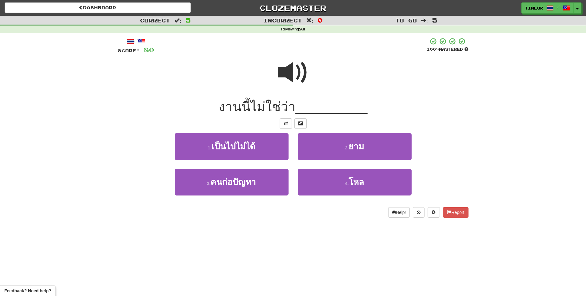
drag, startPoint x: 298, startPoint y: 84, endPoint x: 296, endPoint y: 70, distance: 14.2
click at [296, 70] on span at bounding box center [293, 72] width 31 height 31
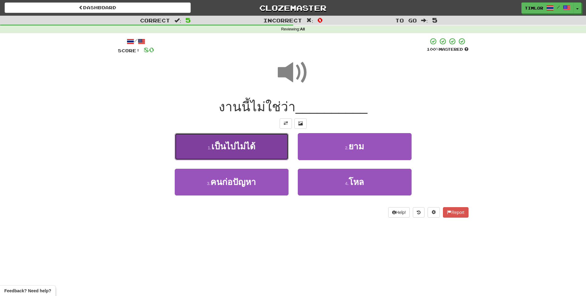
click at [261, 145] on button "1 . เป็นไปไม่ได้" at bounding box center [232, 146] width 114 height 27
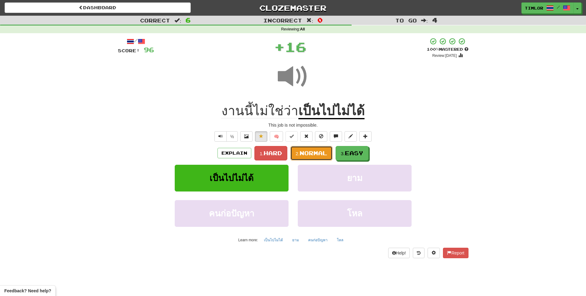
click at [313, 153] on span "Normal" at bounding box center [313, 153] width 28 height 7
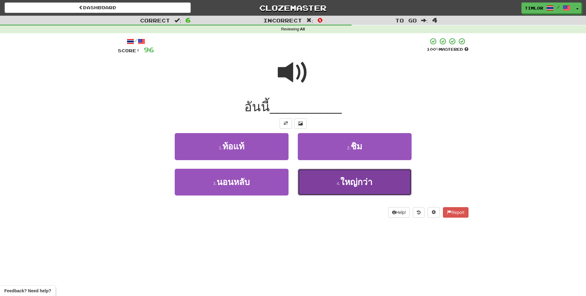
click at [320, 187] on button "4 . ใหญ่กว่า" at bounding box center [355, 182] width 114 height 27
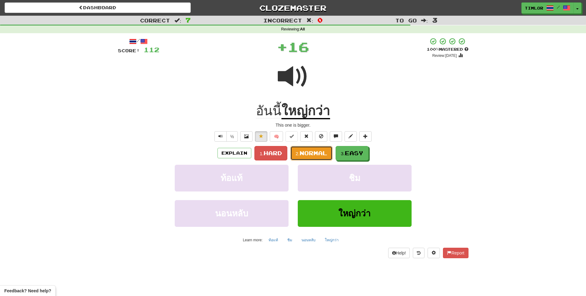
click at [316, 150] on span "Normal" at bounding box center [313, 153] width 28 height 7
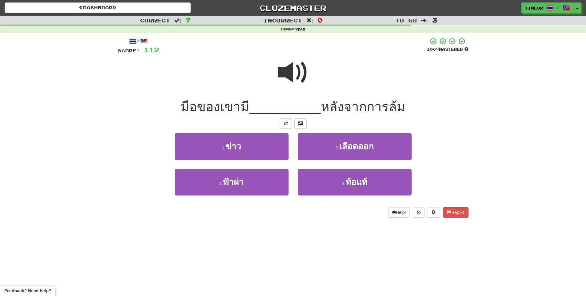
drag, startPoint x: 292, startPoint y: 77, endPoint x: 298, endPoint y: 73, distance: 6.8
click at [296, 75] on span at bounding box center [293, 72] width 31 height 31
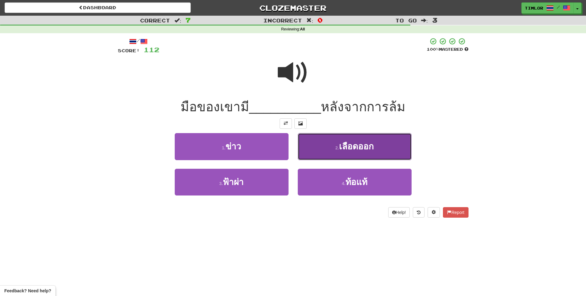
click at [362, 141] on button "2 . เลือดออก" at bounding box center [355, 146] width 114 height 27
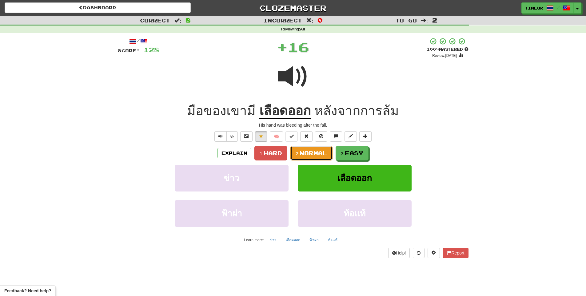
click at [318, 155] on span "Normal" at bounding box center [313, 153] width 28 height 7
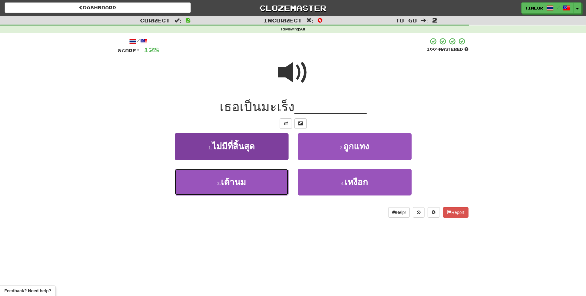
click at [244, 186] on span "เต้านม" at bounding box center [233, 182] width 25 height 10
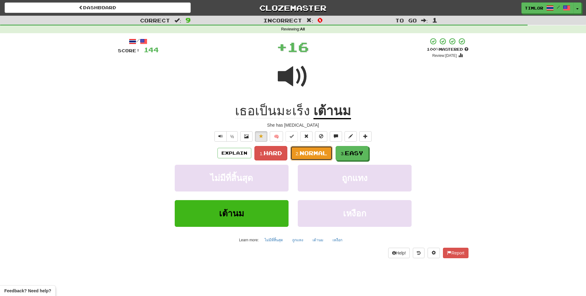
click at [326, 153] on span "Normal" at bounding box center [313, 153] width 28 height 7
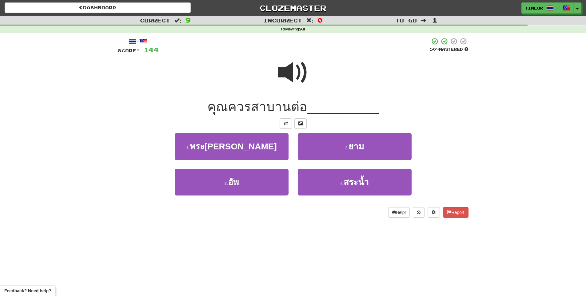
click at [289, 87] on span at bounding box center [293, 72] width 31 height 31
click at [328, 160] on div "2 . ยาม" at bounding box center [354, 150] width 123 height 35
click at [329, 149] on button "2 . ยาม" at bounding box center [355, 146] width 114 height 27
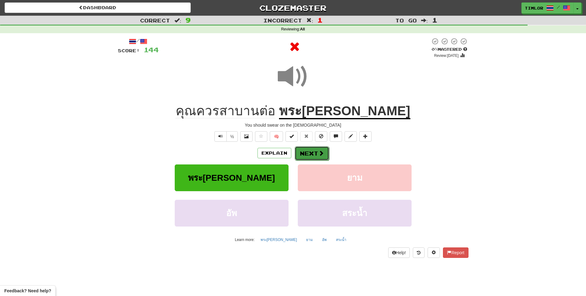
click at [324, 153] on button "Next" at bounding box center [311, 153] width 34 height 14
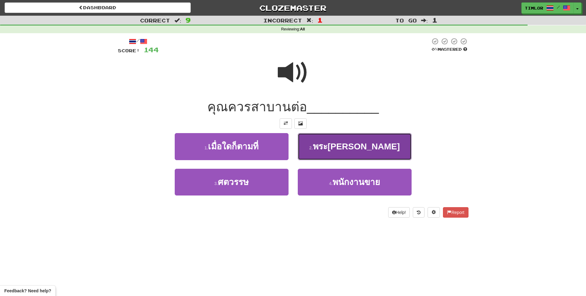
click at [324, 151] on button "2 . พระคัมภีร์" at bounding box center [355, 146] width 114 height 27
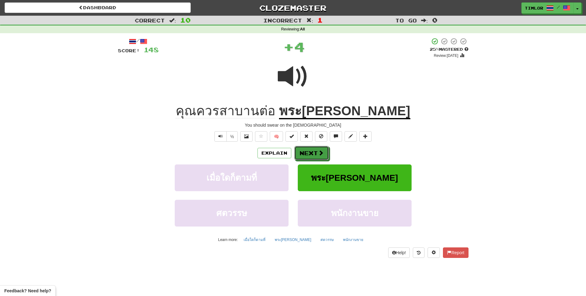
click at [324, 151] on button "Next" at bounding box center [311, 153] width 34 height 14
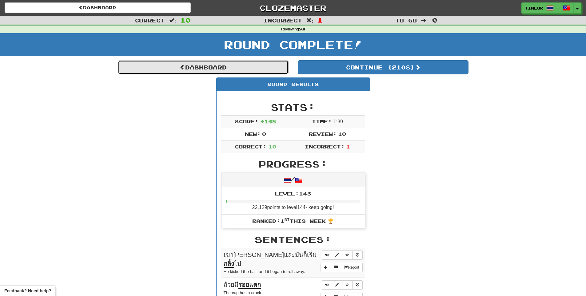
click at [241, 74] on link "Dashboard" at bounding box center [203, 67] width 171 height 14
